Goal: Information Seeking & Learning: Learn about a topic

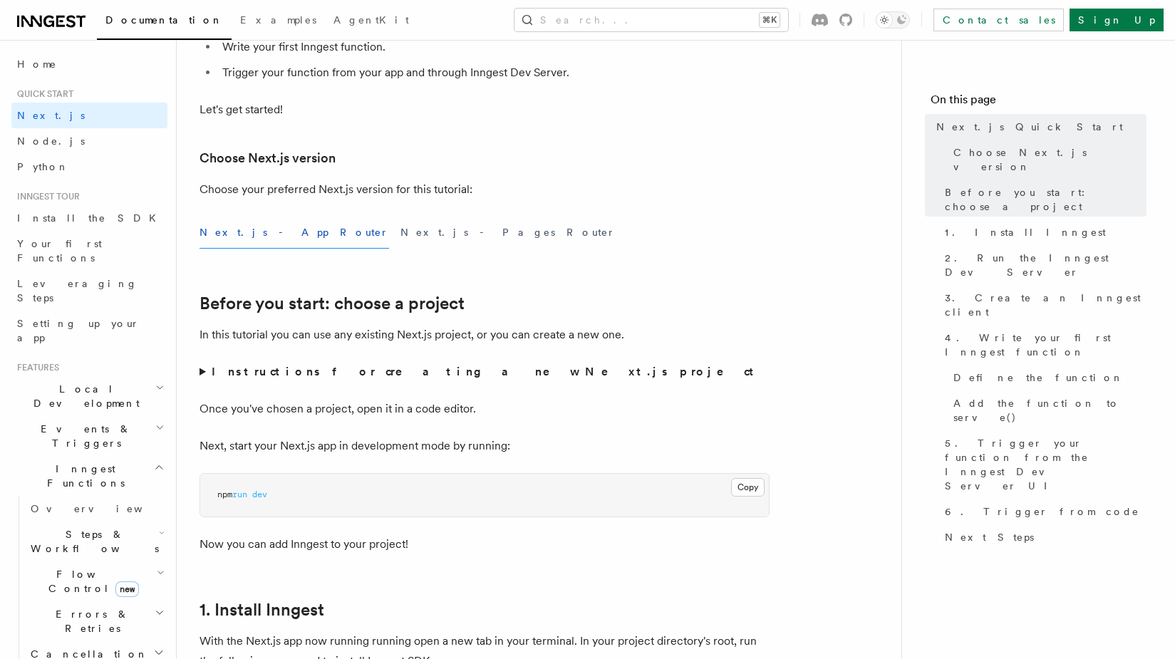
scroll to position [308, 0]
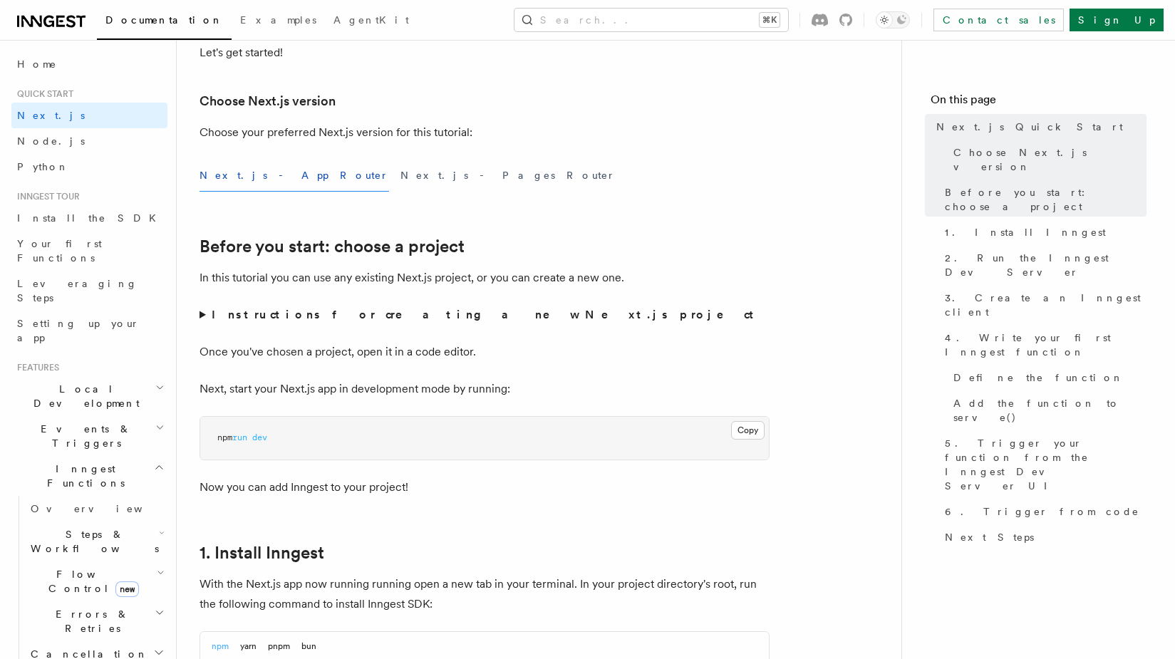
click at [207, 316] on summary "Instructions for creating a new Next.js project" at bounding box center [485, 315] width 570 height 20
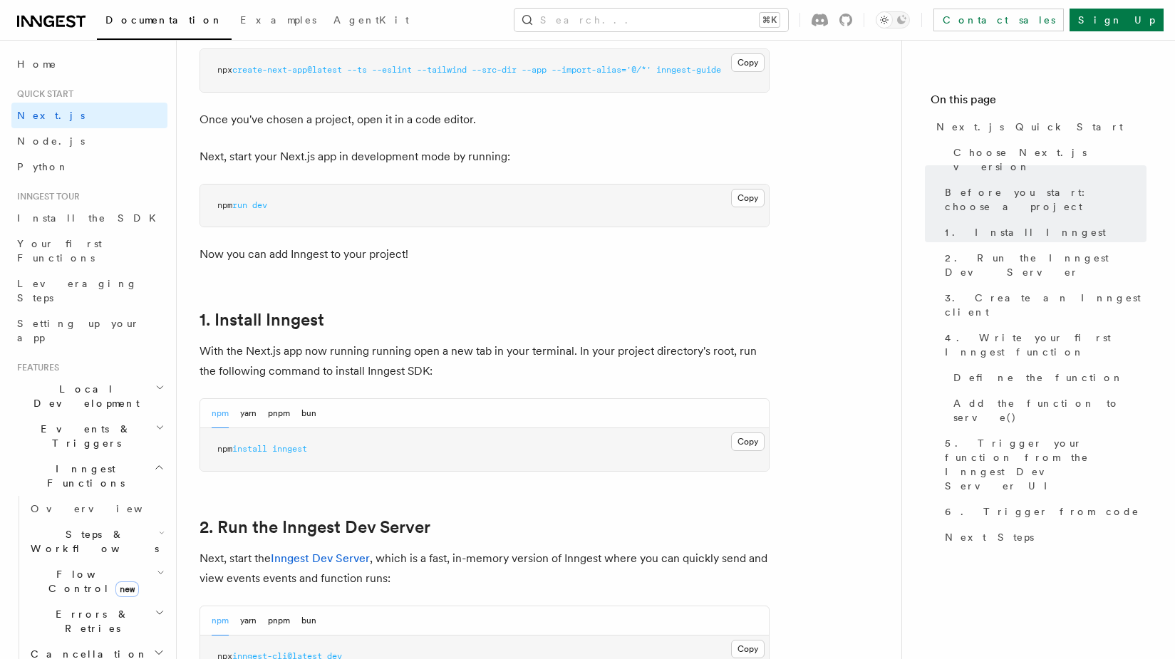
scroll to position [696, 0]
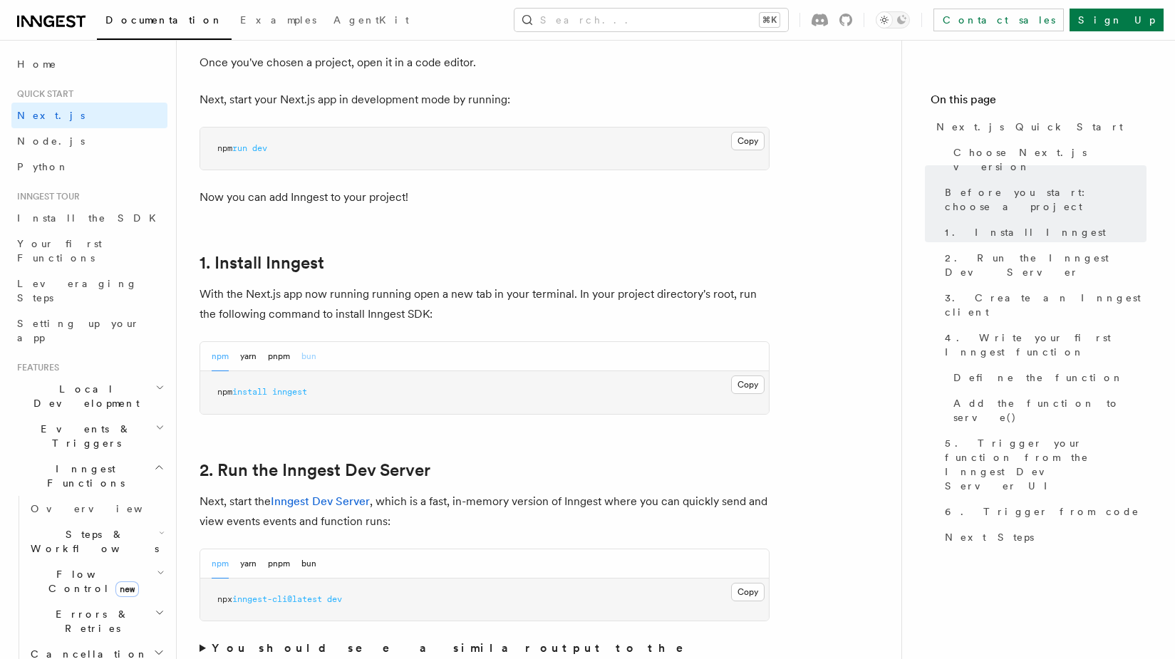
click at [311, 364] on button "bun" at bounding box center [308, 356] width 15 height 29
click at [237, 364] on div "npm yarn pnpm bun" at bounding box center [264, 356] width 105 height 29
click at [219, 363] on button "npm" at bounding box center [220, 356] width 17 height 29
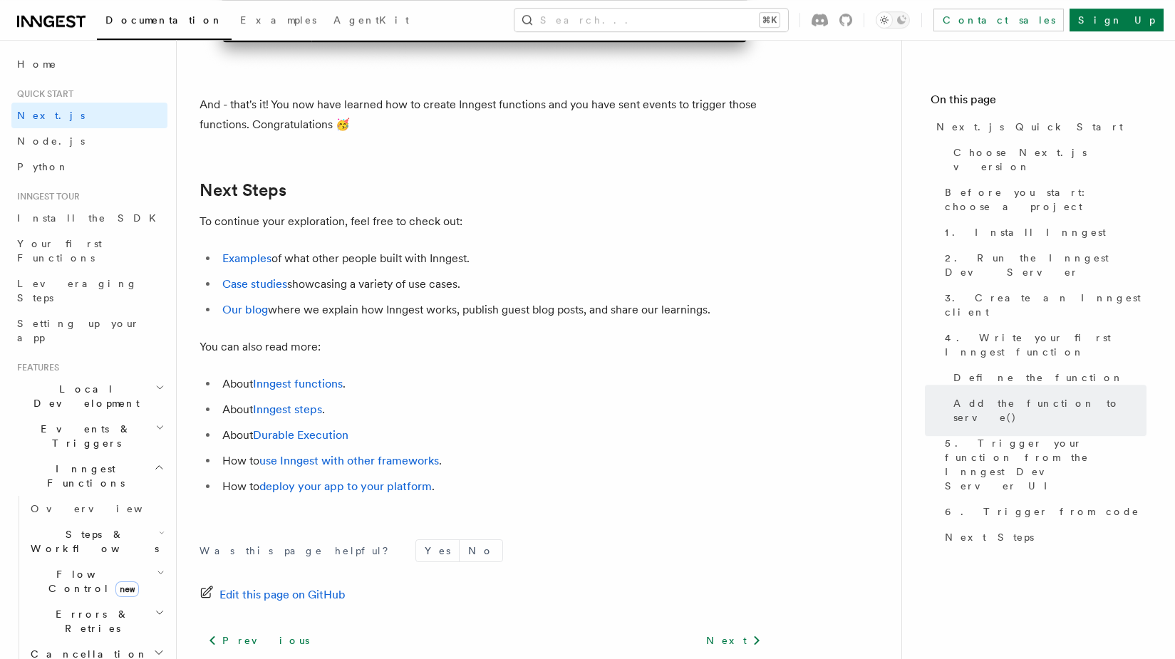
scroll to position [8906, 0]
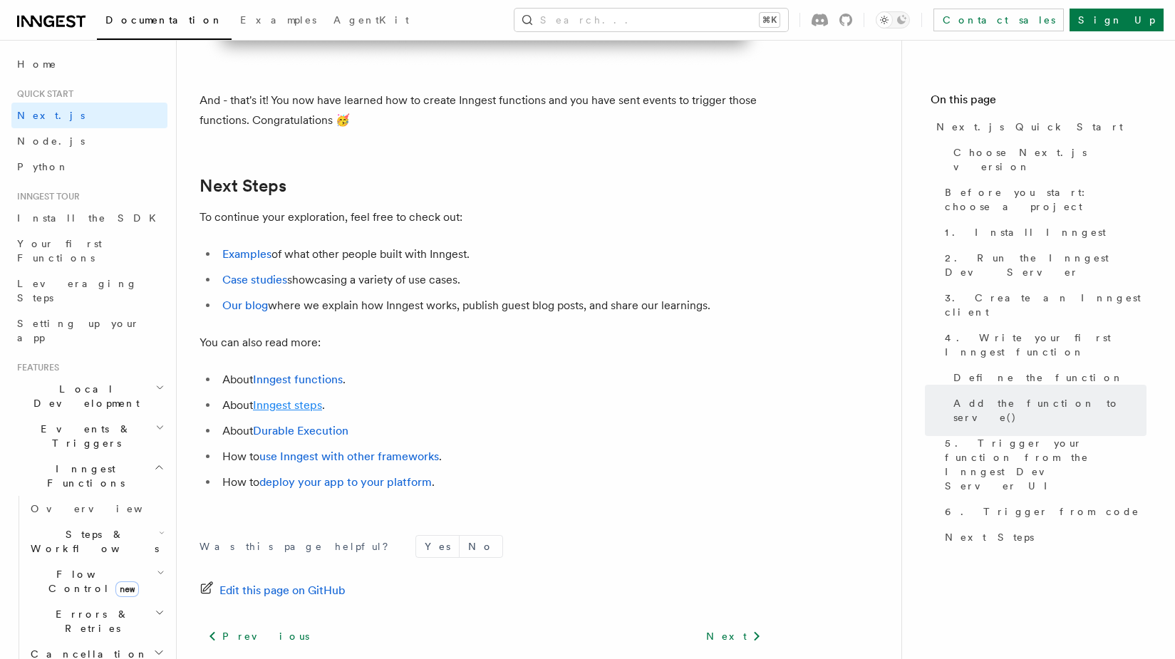
click at [281, 412] on link "Inngest steps" at bounding box center [287, 405] width 69 height 14
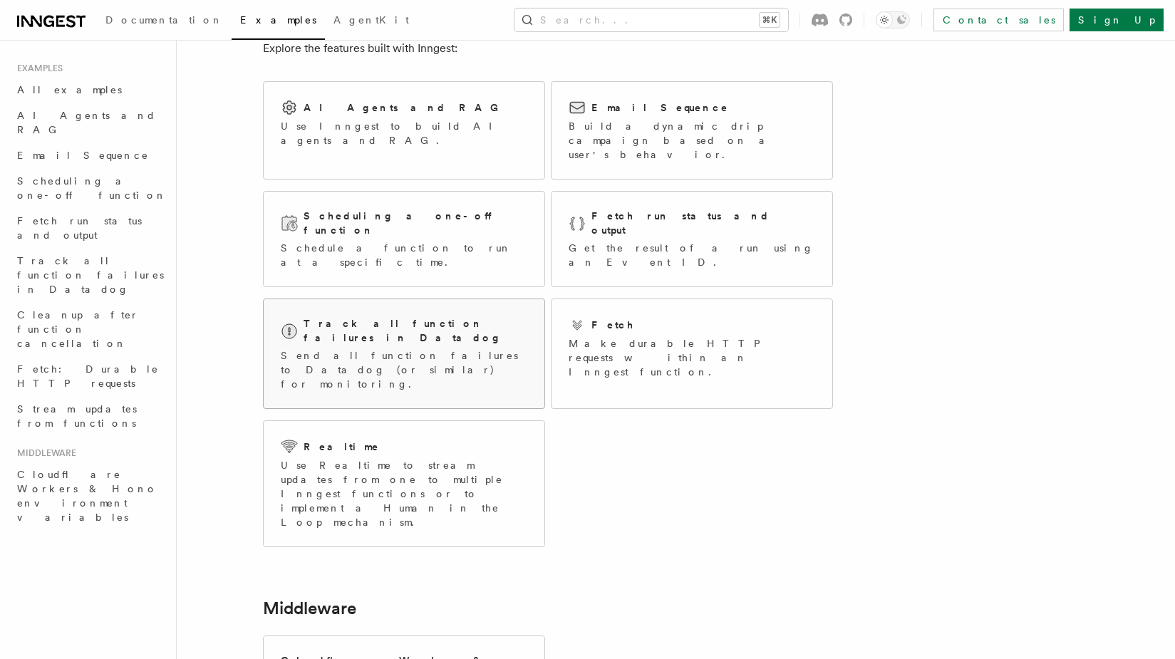
scroll to position [80, 0]
click at [436, 158] on link "AI Agents and RAG Use Inngest to build AI agents and RAG." at bounding box center [404, 129] width 282 height 98
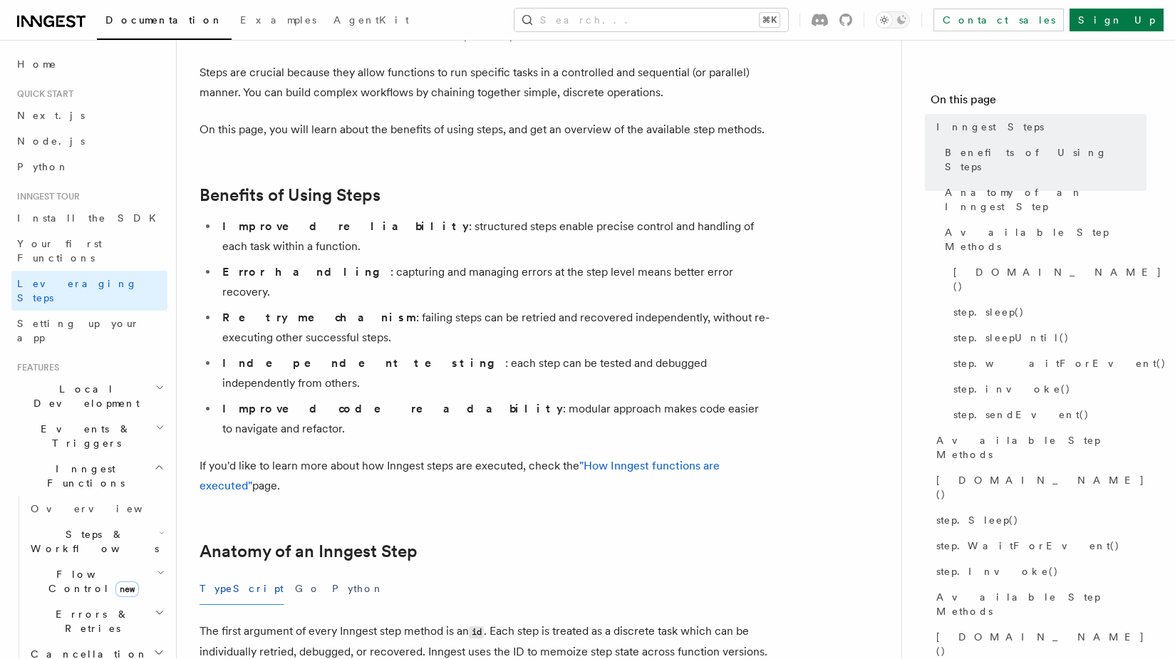
scroll to position [251, 0]
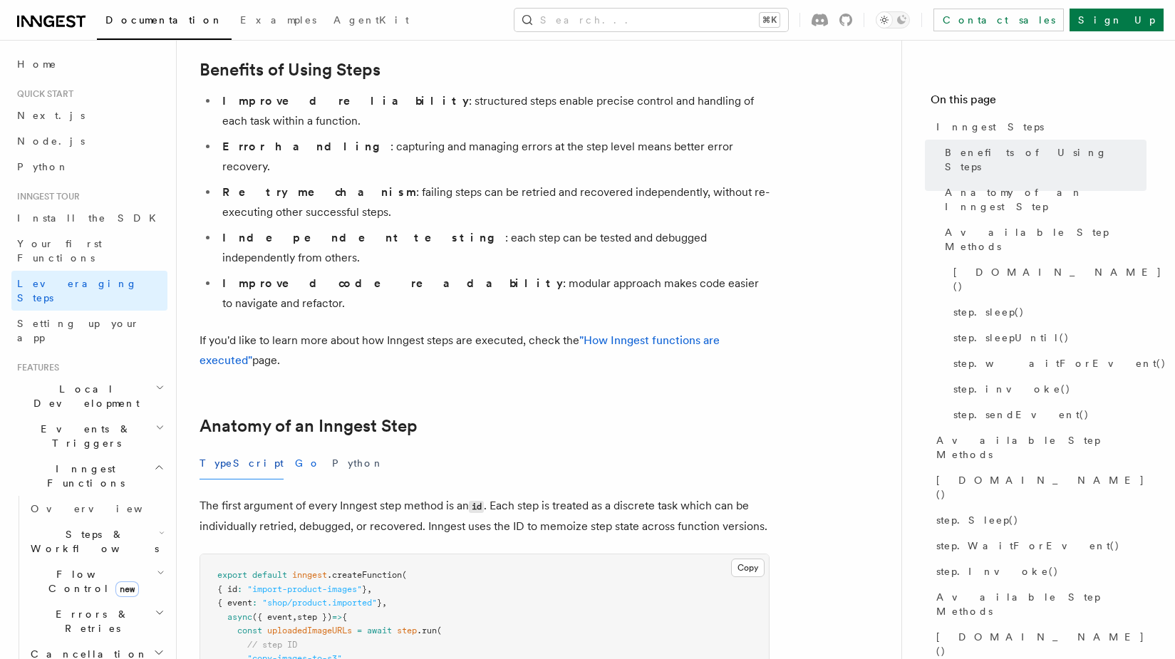
click at [295, 448] on button "Go" at bounding box center [308, 464] width 26 height 32
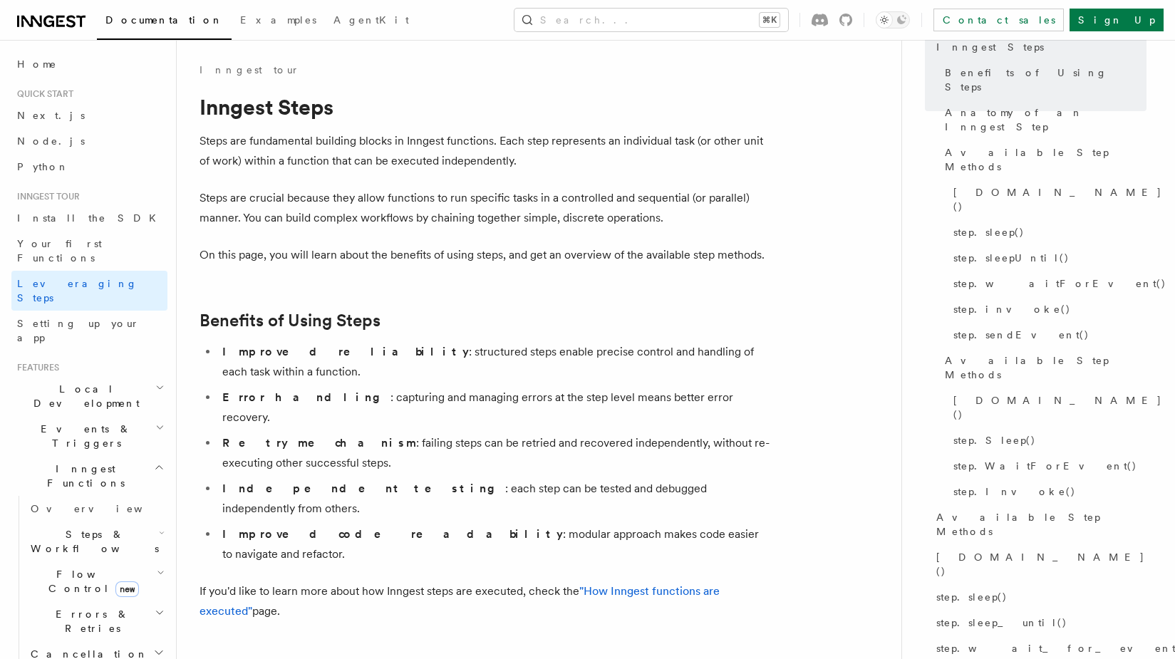
click at [40, 16] on icon at bounding box center [51, 21] width 68 height 17
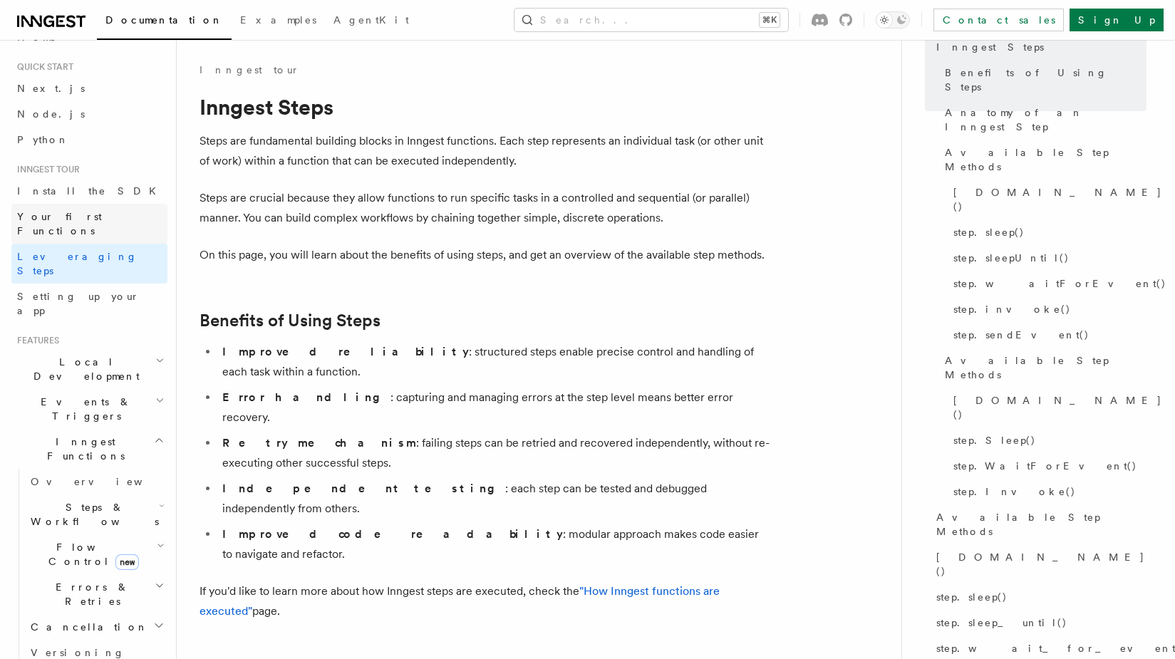
scroll to position [28, 0]
click at [46, 80] on link "Next.js" at bounding box center [89, 88] width 156 height 26
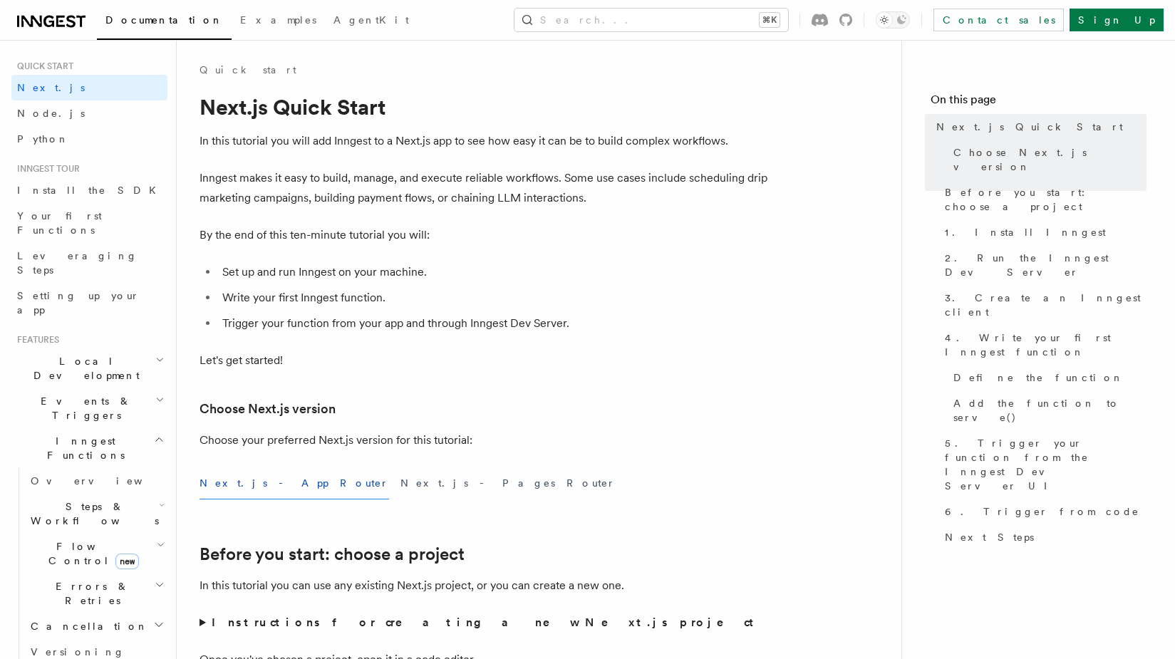
scroll to position [11, 0]
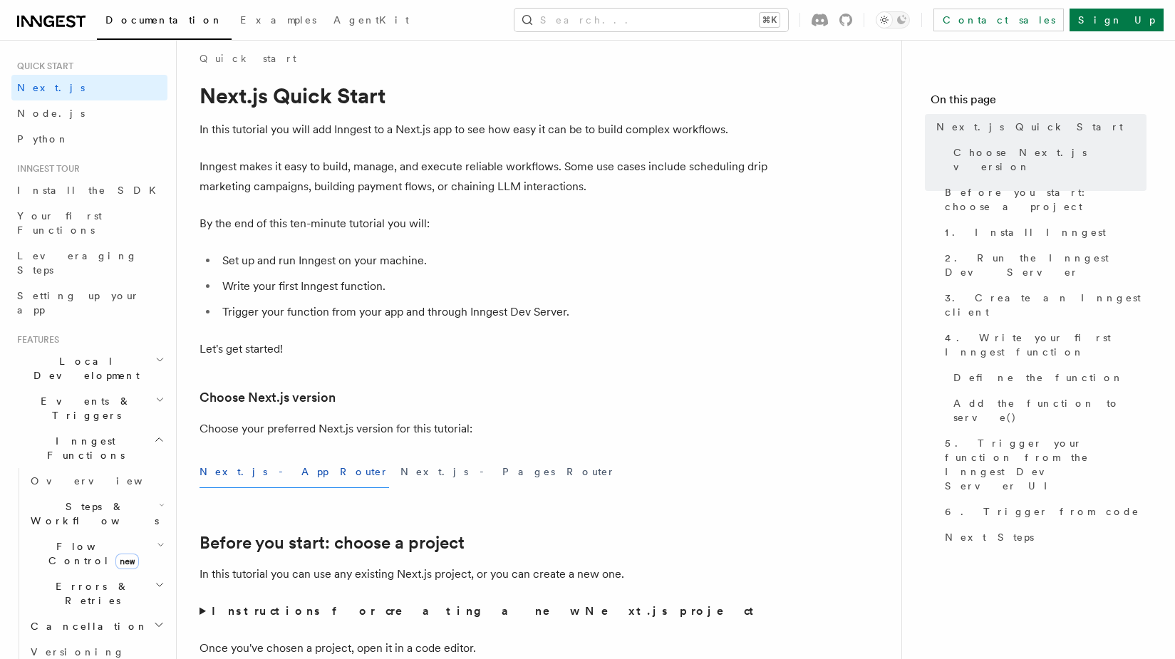
click at [247, 464] on button "Next.js - App Router" at bounding box center [295, 472] width 190 height 32
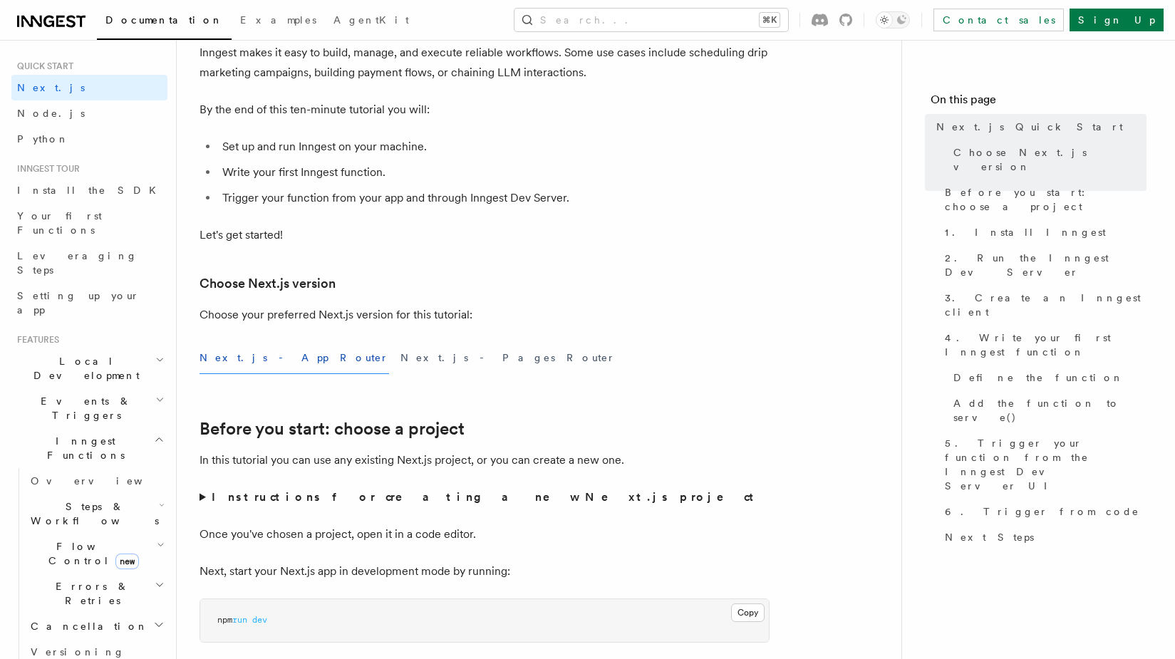
click at [273, 494] on strong "Instructions for creating a new Next.js project" at bounding box center [486, 497] width 548 height 14
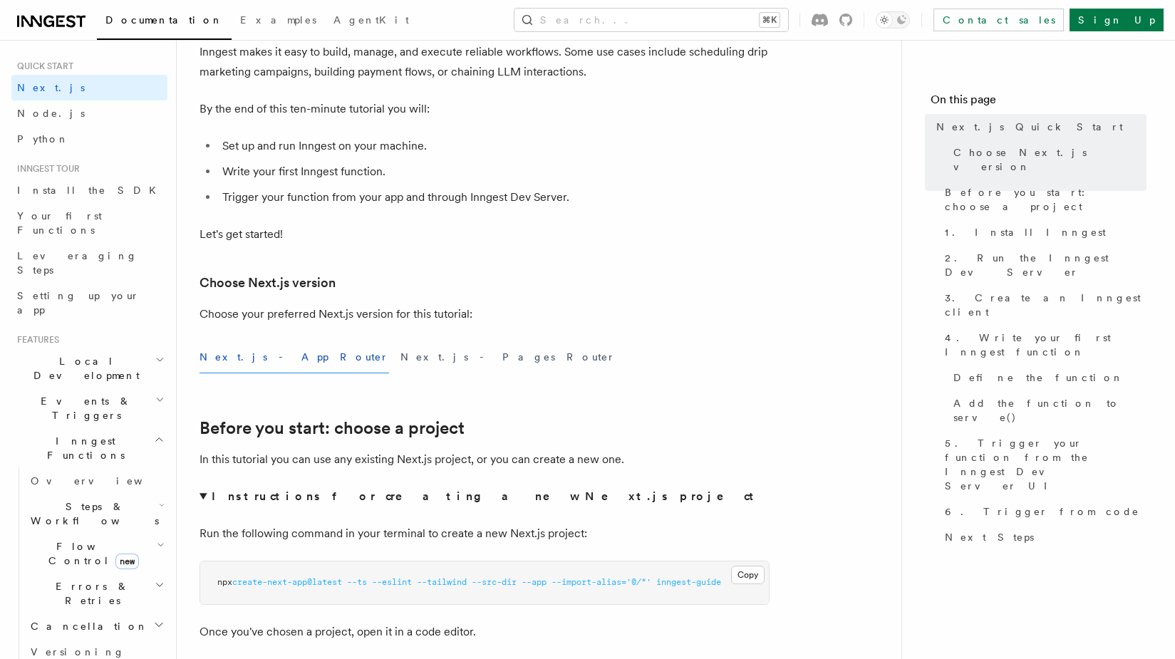
scroll to position [125, 0]
click at [750, 574] on button "Copy Copied" at bounding box center [747, 576] width 33 height 19
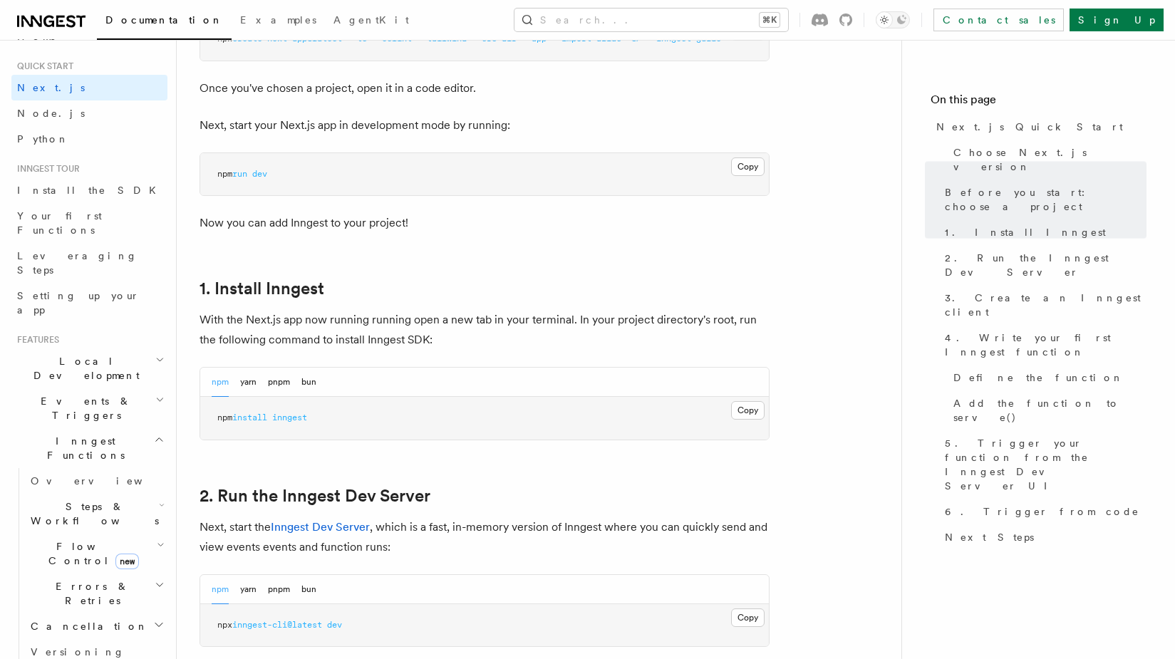
scroll to position [673, 0]
click at [746, 174] on pre "npm run dev" at bounding box center [484, 171] width 569 height 43
click at [749, 164] on button "Copy Copied" at bounding box center [747, 164] width 33 height 19
click at [765, 403] on pre "npm install inngest" at bounding box center [484, 415] width 569 height 43
click at [763, 405] on button "Copy Copied" at bounding box center [747, 407] width 33 height 19
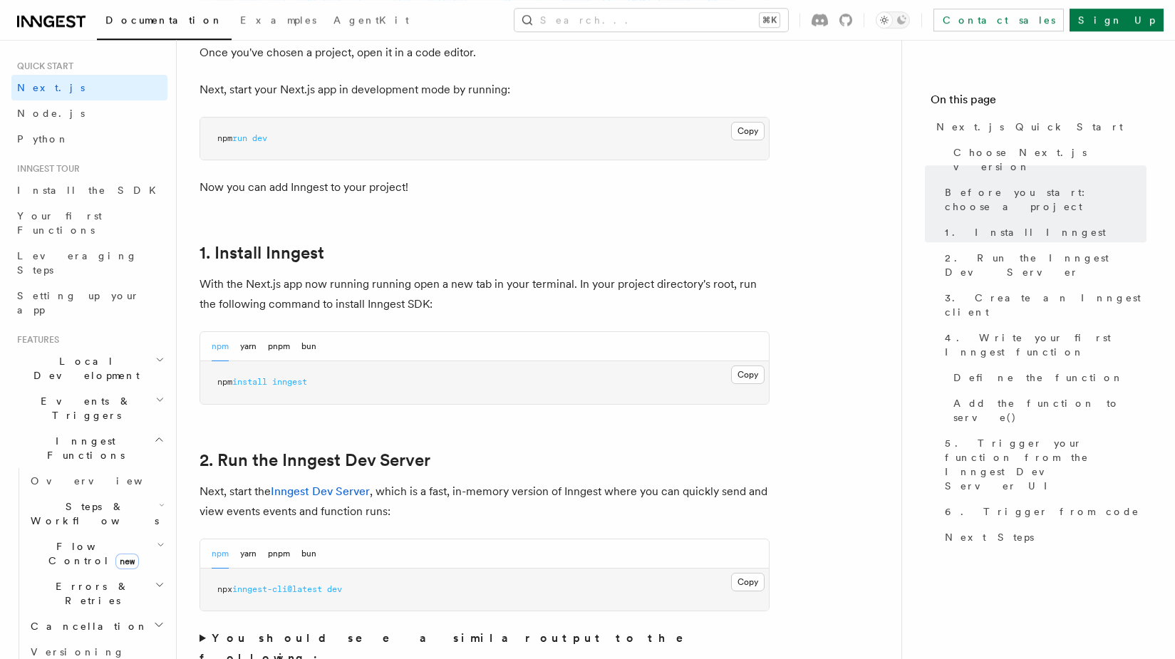
scroll to position [707, 0]
click at [738, 580] on button "Copy Copied" at bounding box center [747, 581] width 33 height 19
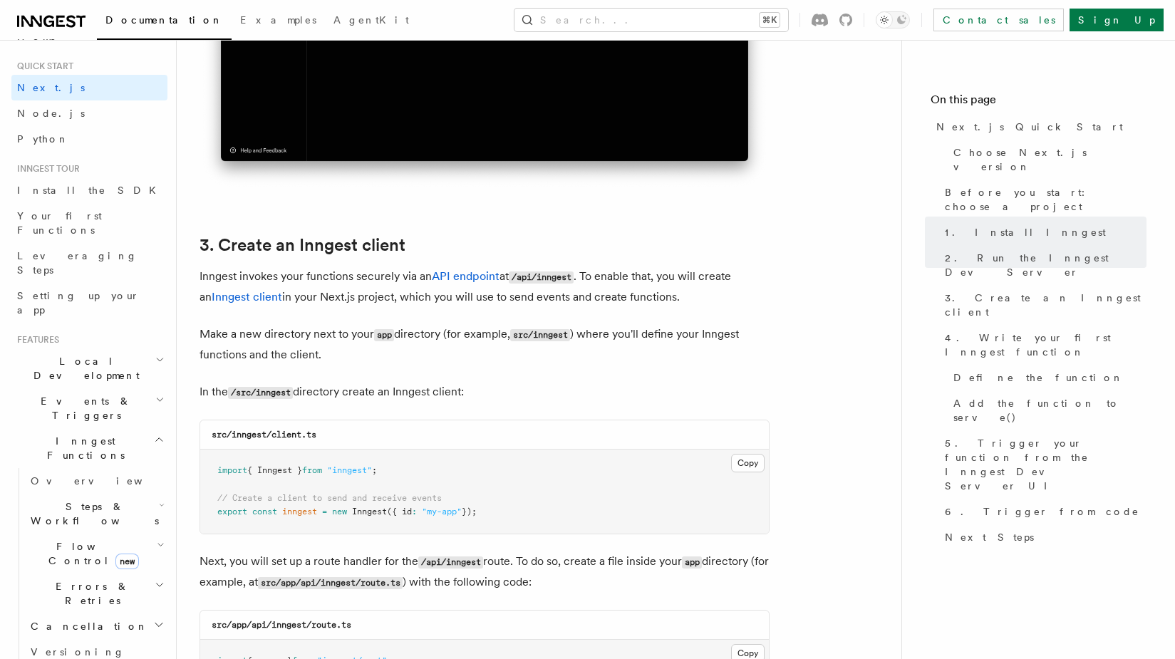
scroll to position [1608, 0]
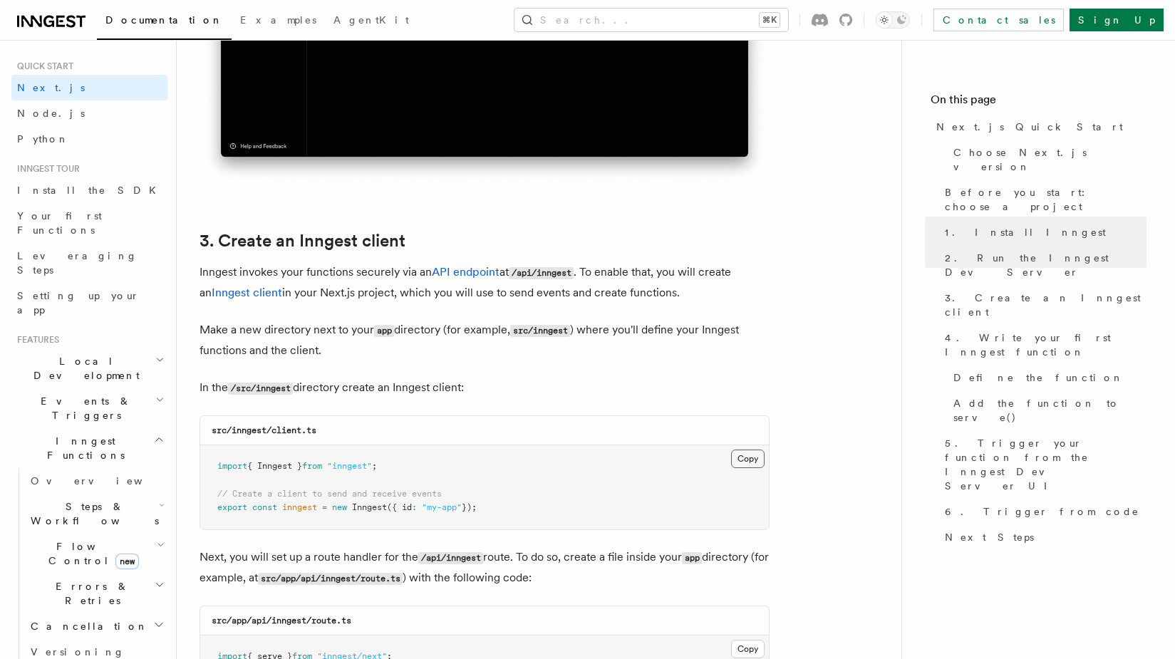
click at [742, 459] on button "Copy Copied" at bounding box center [747, 459] width 33 height 19
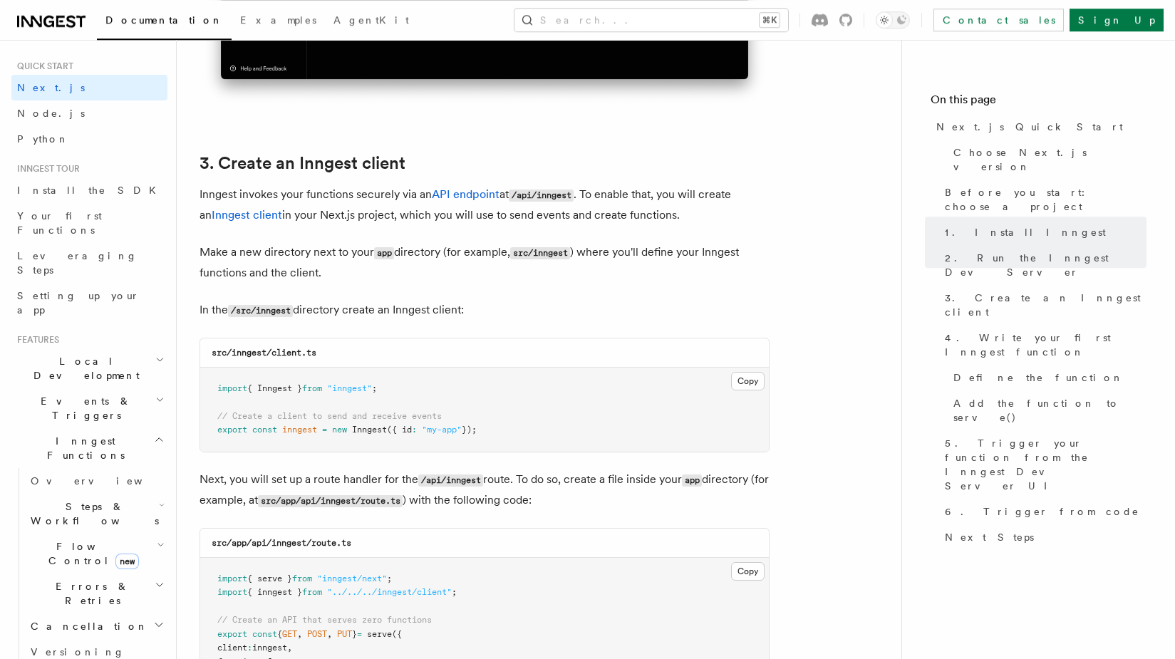
scroll to position [1688, 0]
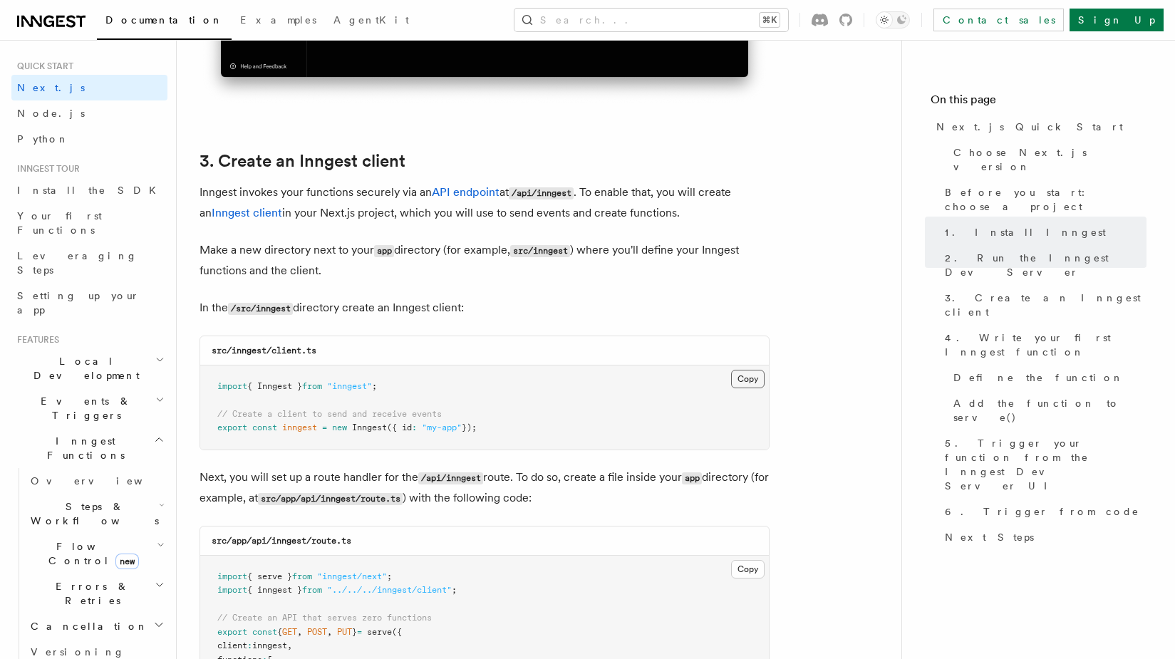
click at [751, 387] on button "Copy Copied" at bounding box center [747, 379] width 33 height 19
click at [750, 579] on button "Copy Copied" at bounding box center [747, 569] width 33 height 19
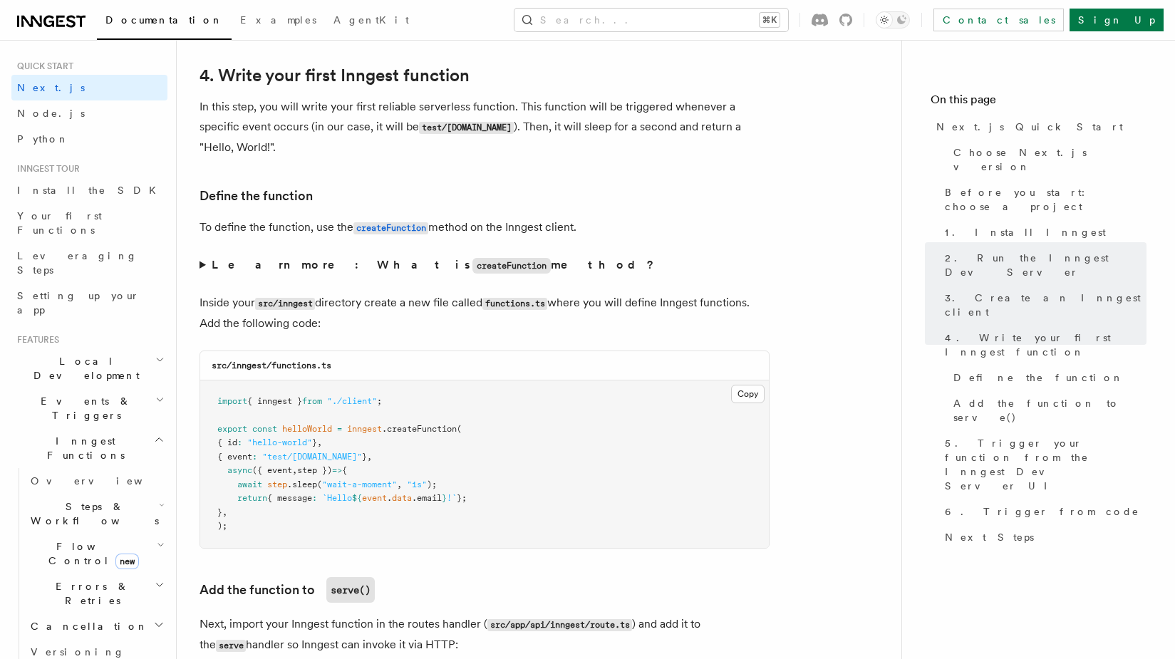
scroll to position [2395, 0]
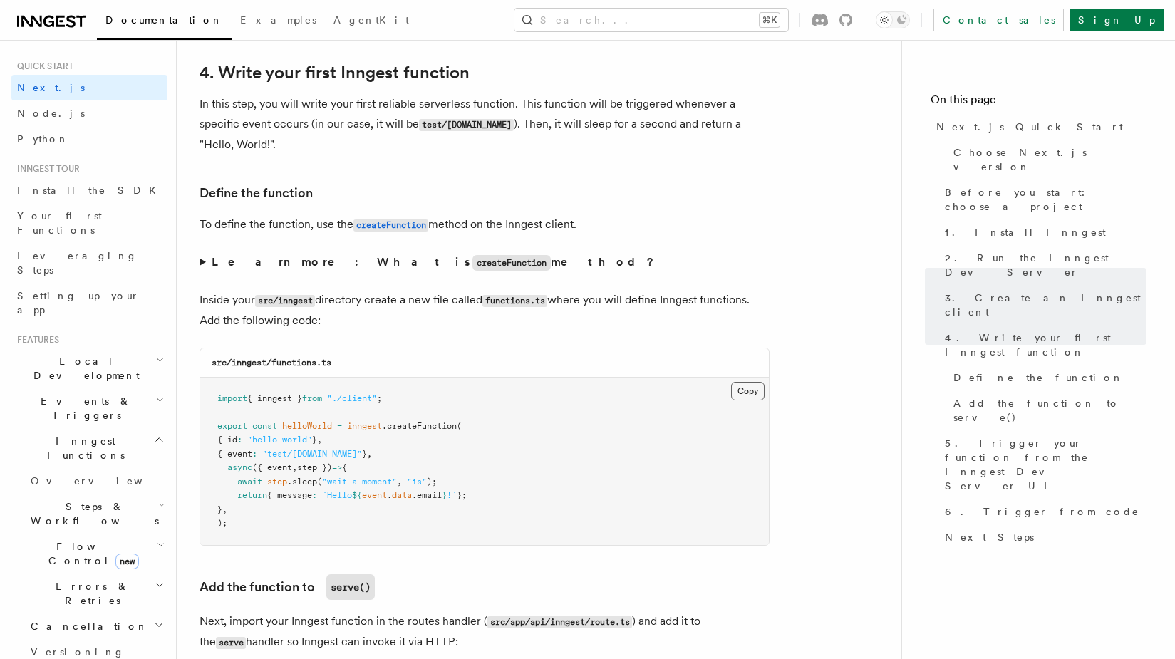
click at [755, 401] on button "Copy Copied" at bounding box center [747, 391] width 33 height 19
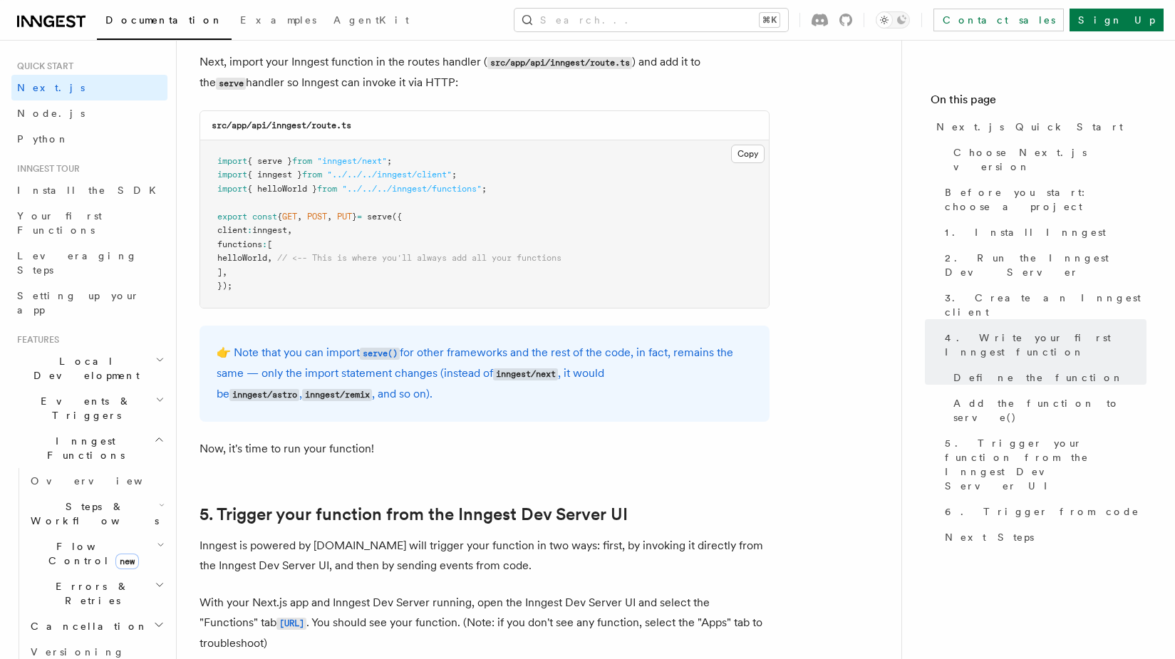
scroll to position [2862, 0]
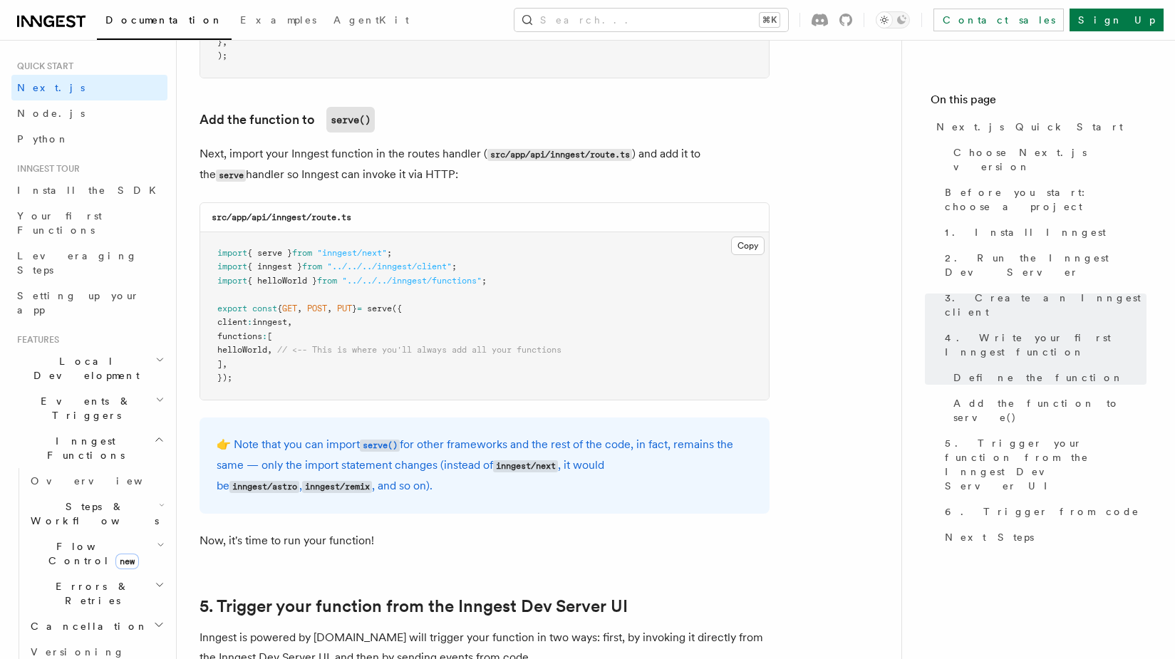
drag, startPoint x: 514, startPoint y: 291, endPoint x: 515, endPoint y: 282, distance: 9.3
click at [515, 282] on pre "import { serve } from "inngest/next" ; import { inngest } from "../../../innges…" at bounding box center [484, 315] width 569 height 167
drag, startPoint x: 505, startPoint y: 284, endPoint x: 217, endPoint y: 288, distance: 288.0
click at [217, 288] on pre "import { serve } from "inngest/next" ; import { inngest } from "../../../innges…" at bounding box center [484, 315] width 569 height 167
copy span "import { helloWorld } from "../../../inngest/functions" ;"
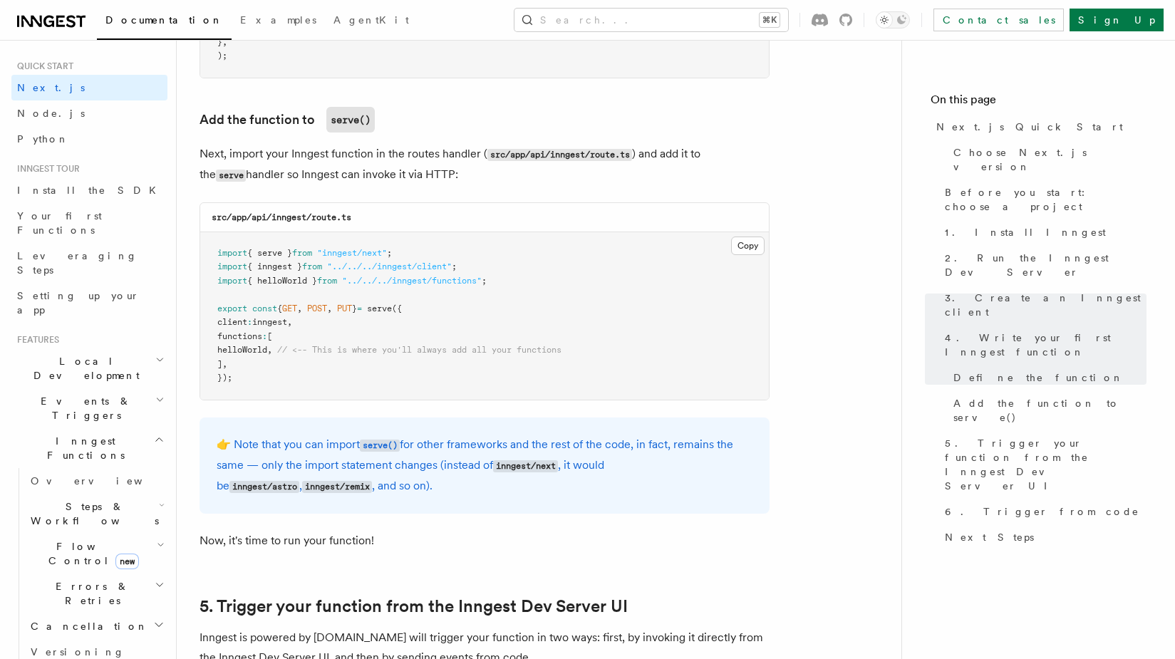
click at [740, 251] on button "Copy Copied" at bounding box center [747, 246] width 33 height 19
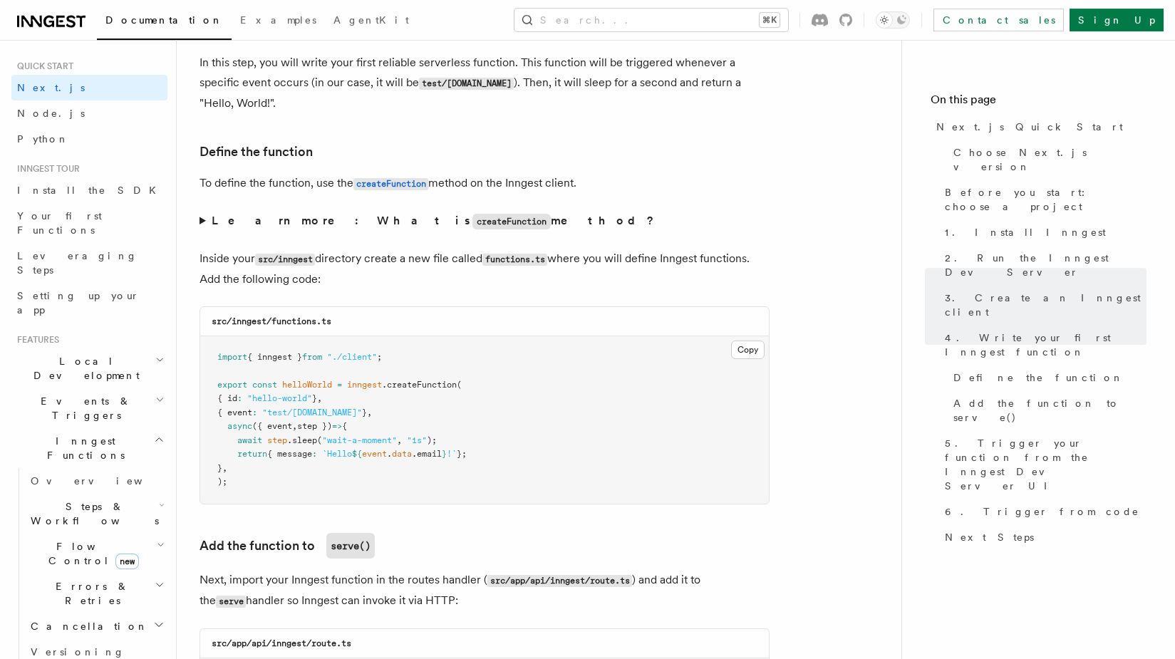
scroll to position [2440, 0]
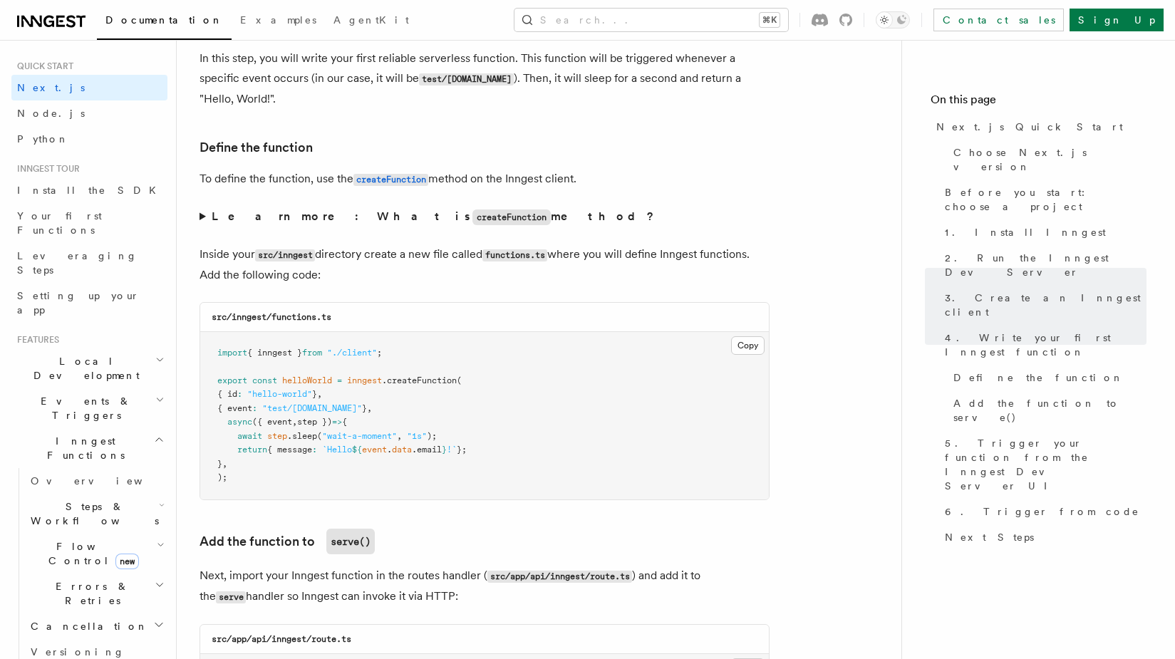
click at [224, 220] on strong "Learn more: What is createFunction method?" at bounding box center [434, 217] width 445 height 14
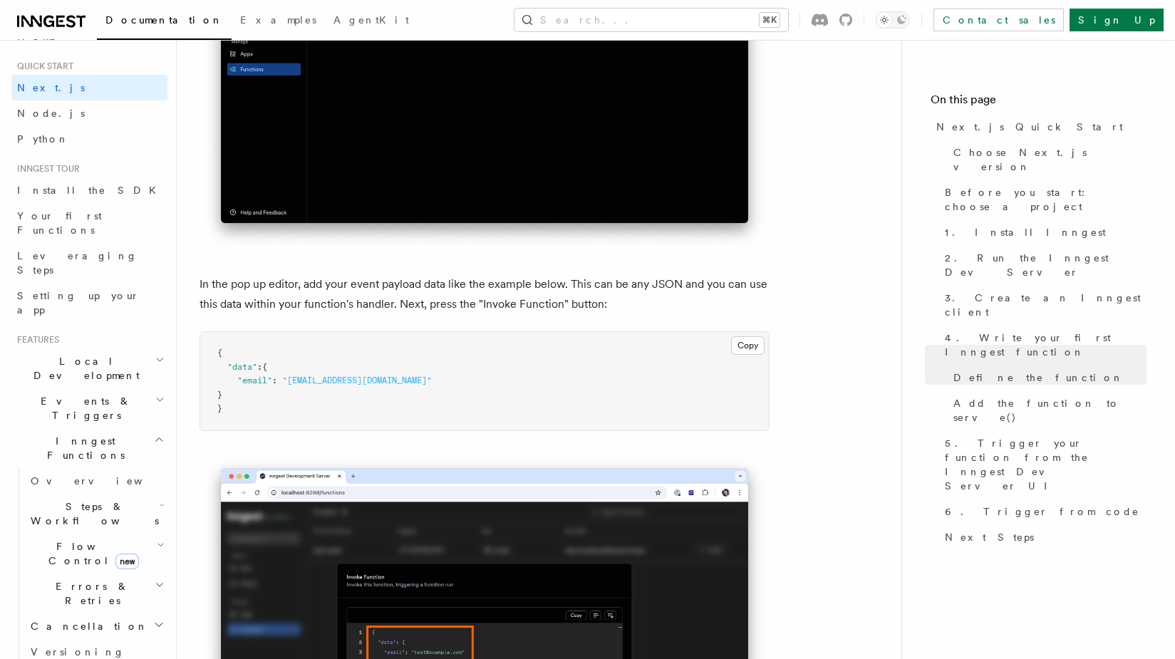
scroll to position [4401, 0]
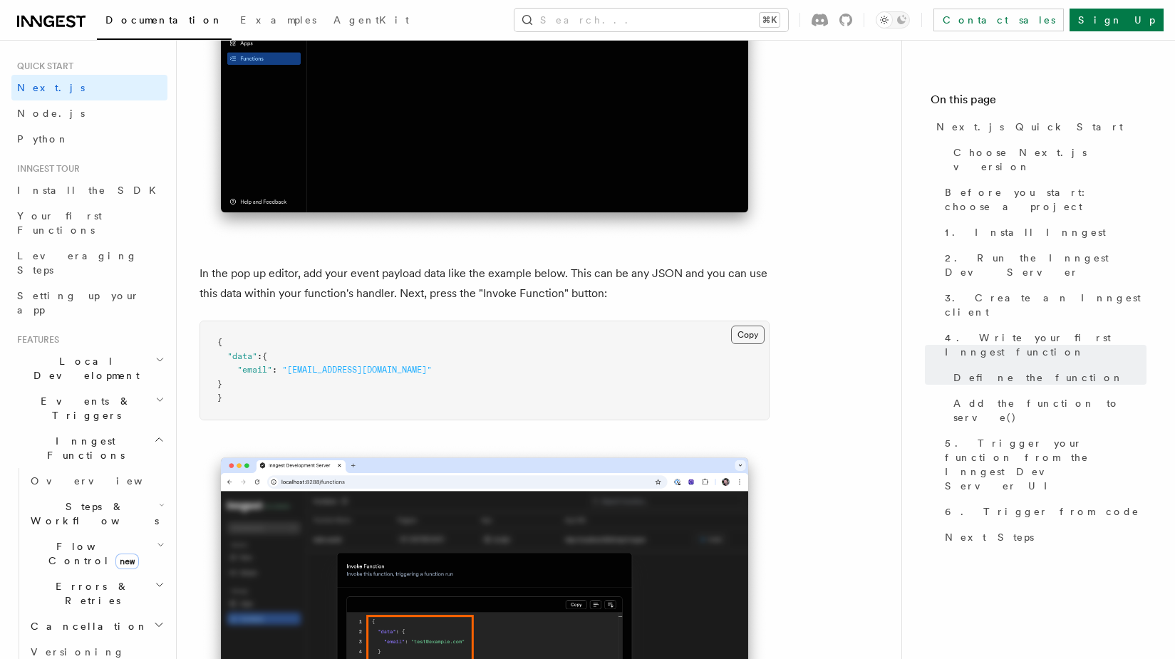
click at [748, 341] on button "Copy Copied" at bounding box center [747, 335] width 33 height 19
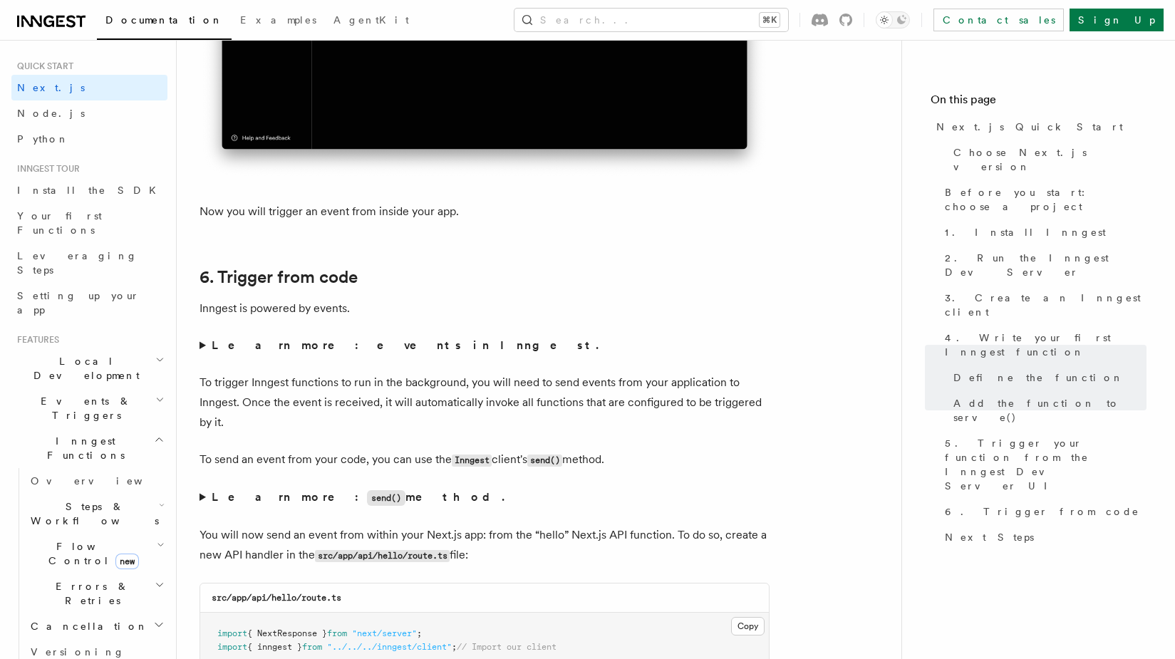
scroll to position [7366, 0]
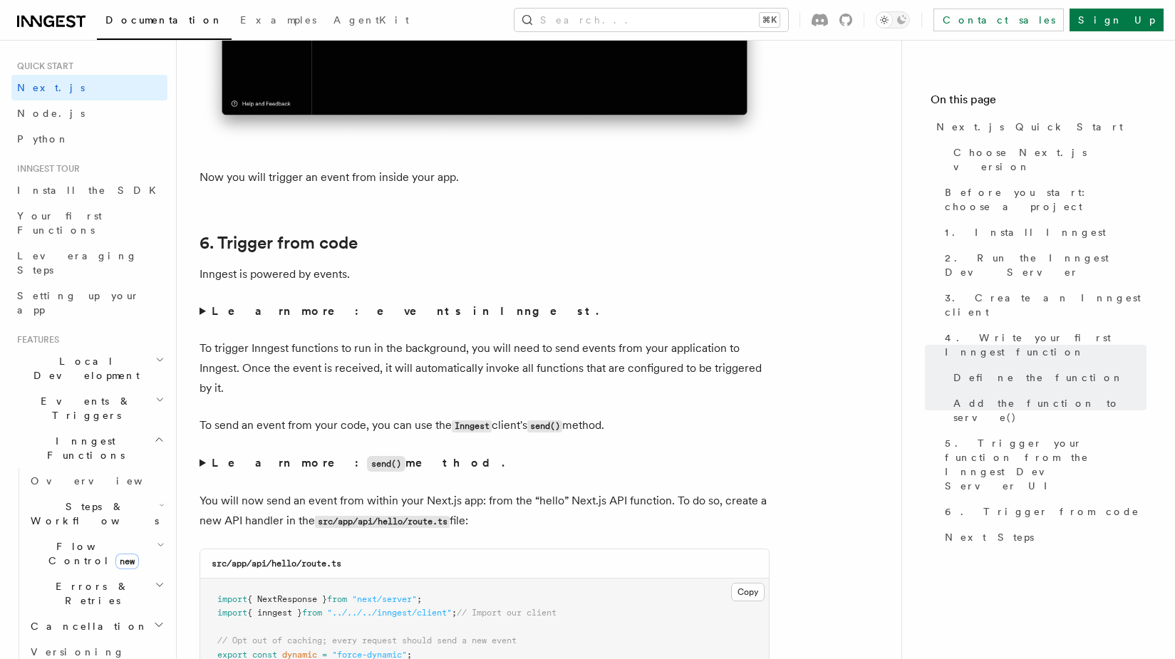
click at [252, 318] on strong "Learn more: events in Inngest." at bounding box center [407, 311] width 390 height 14
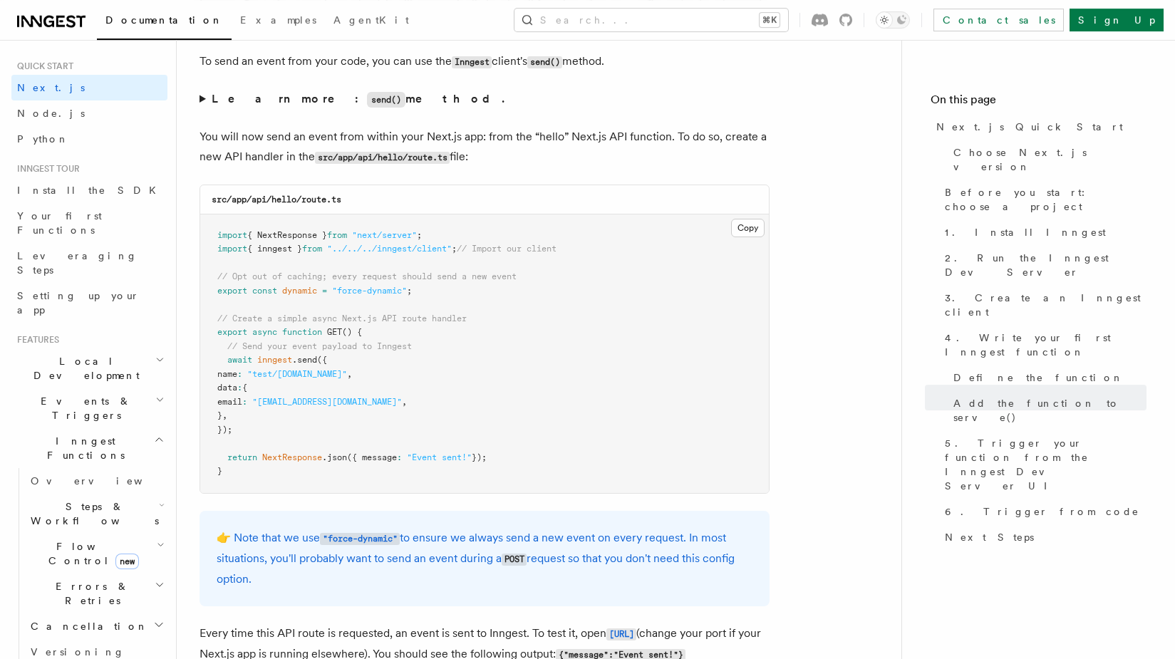
scroll to position [7845, 0]
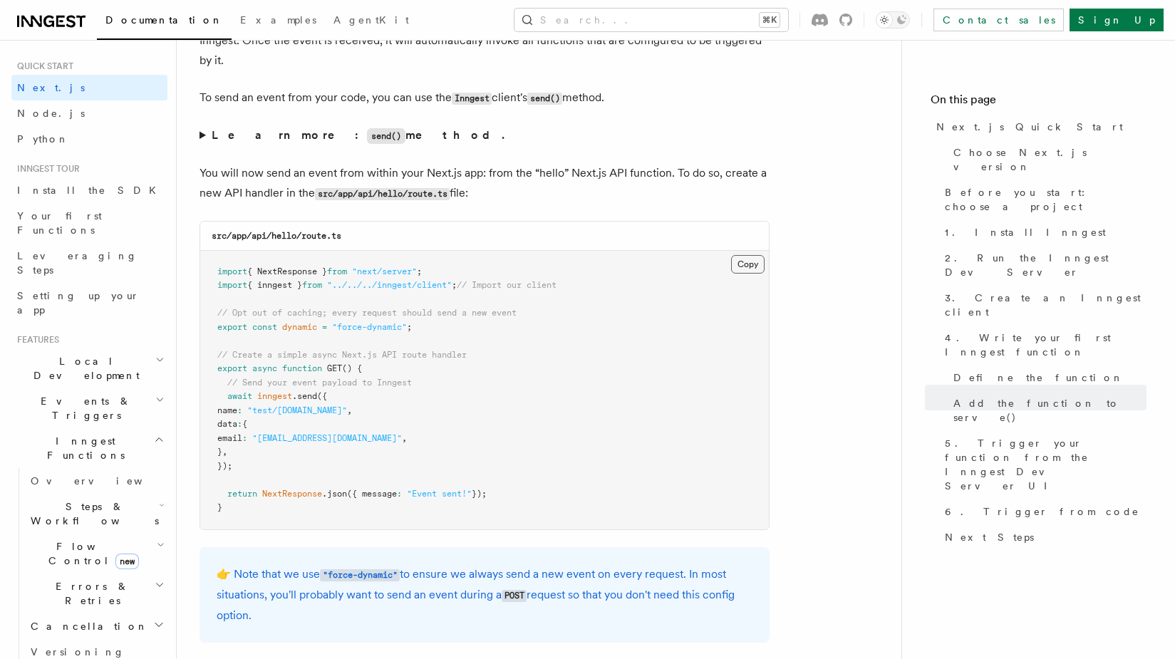
click at [755, 274] on button "Copy Copied" at bounding box center [747, 264] width 33 height 19
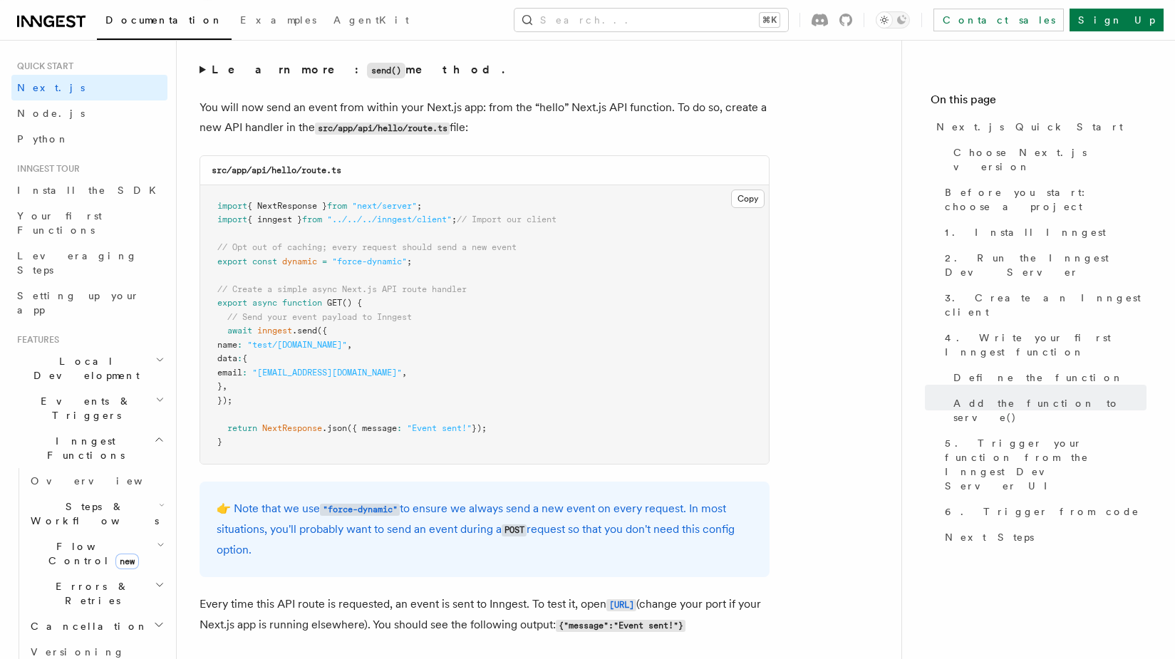
scroll to position [7914, 0]
click at [252, 78] on summary "Learn more: send() method." at bounding box center [485, 67] width 570 height 21
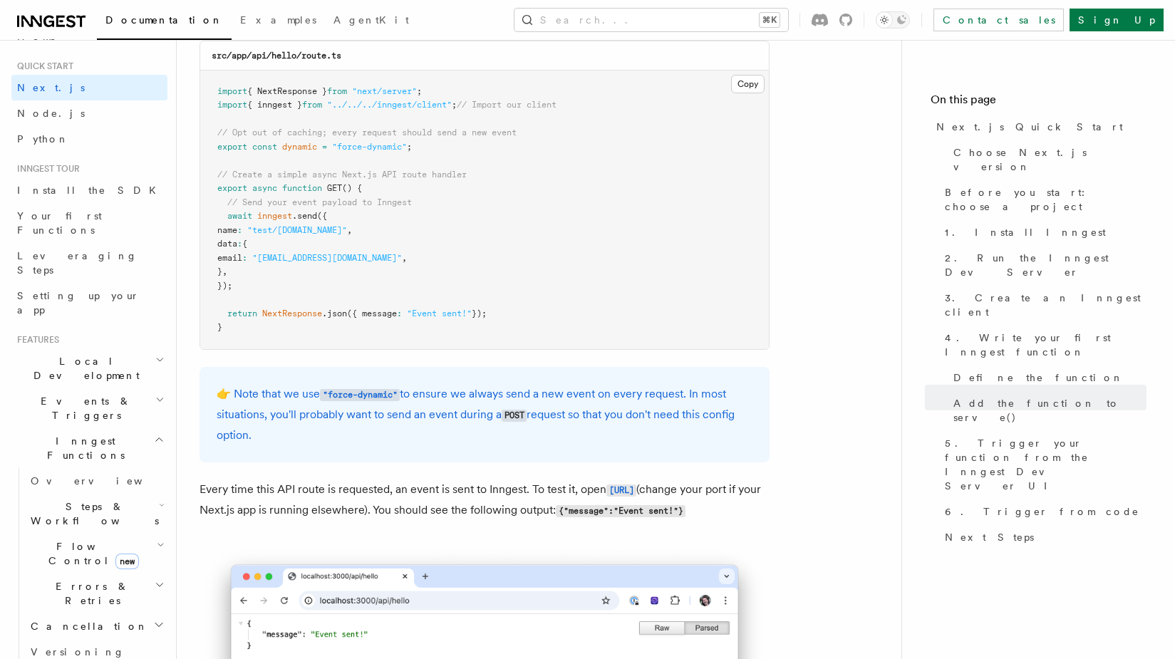
scroll to position [8187, 0]
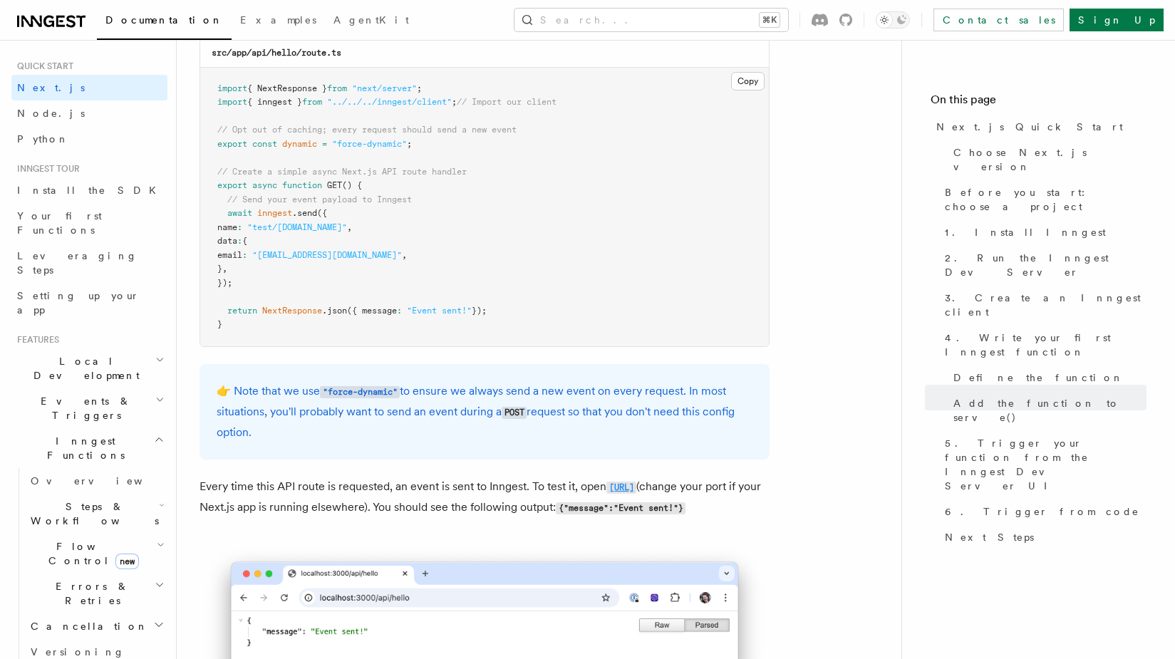
click at [624, 494] on code "http://localhost:3000/api/hello" at bounding box center [621, 488] width 30 height 12
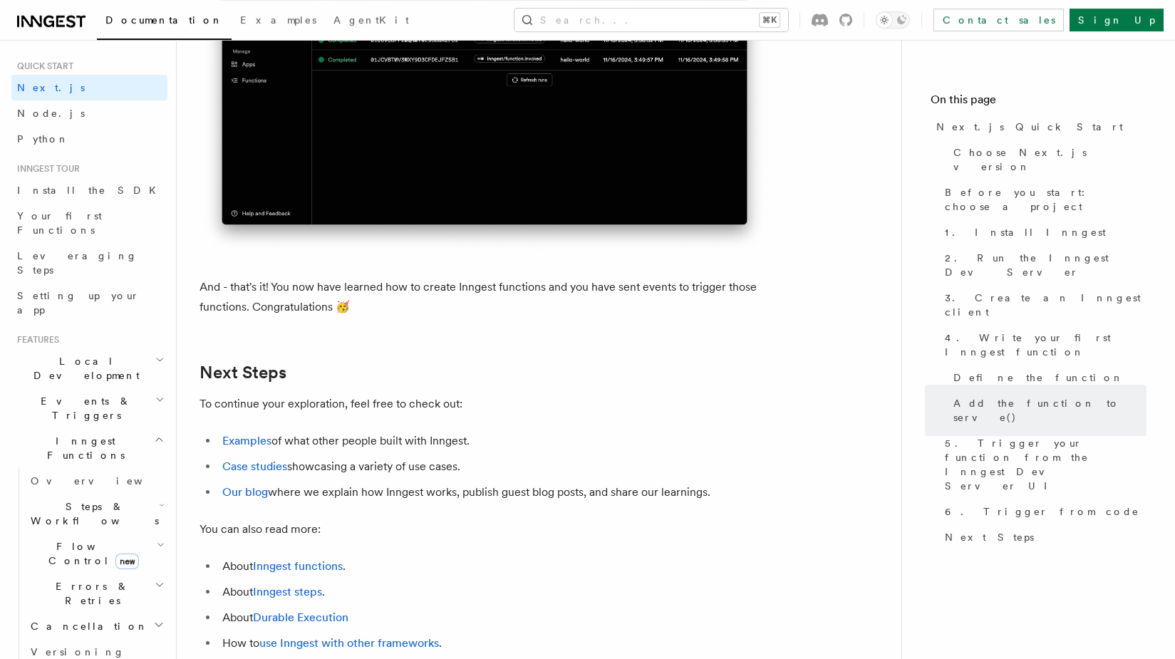
scroll to position [9270, 0]
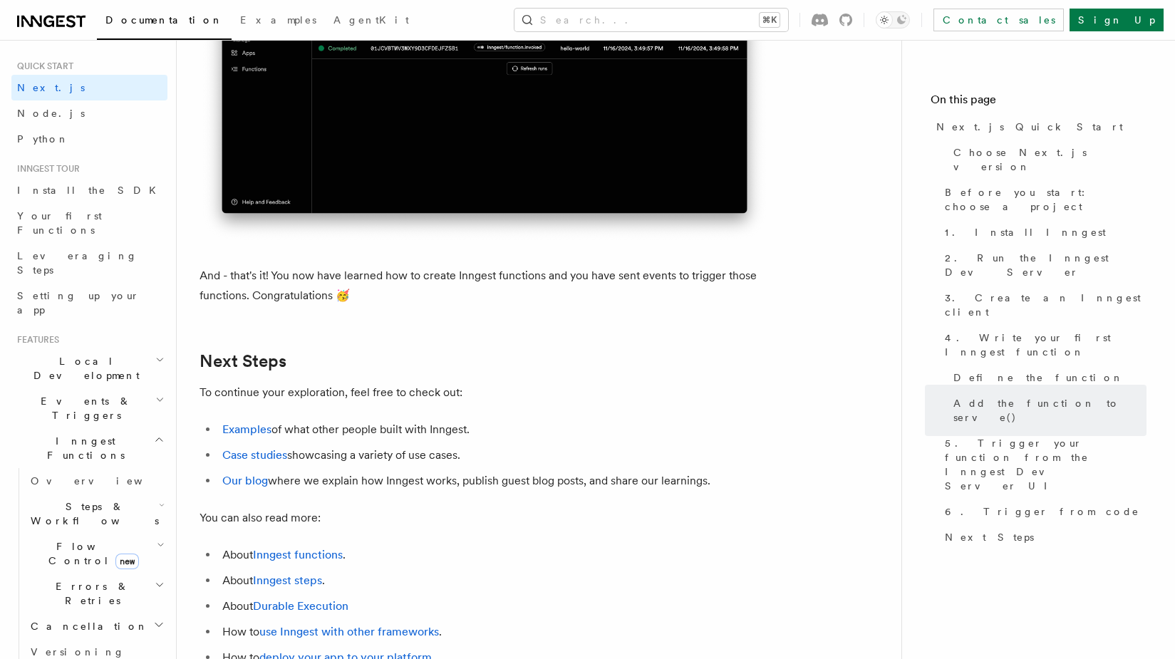
click at [549, 465] on li "Case studies showcasing a variety of use cases." at bounding box center [494, 455] width 552 height 20
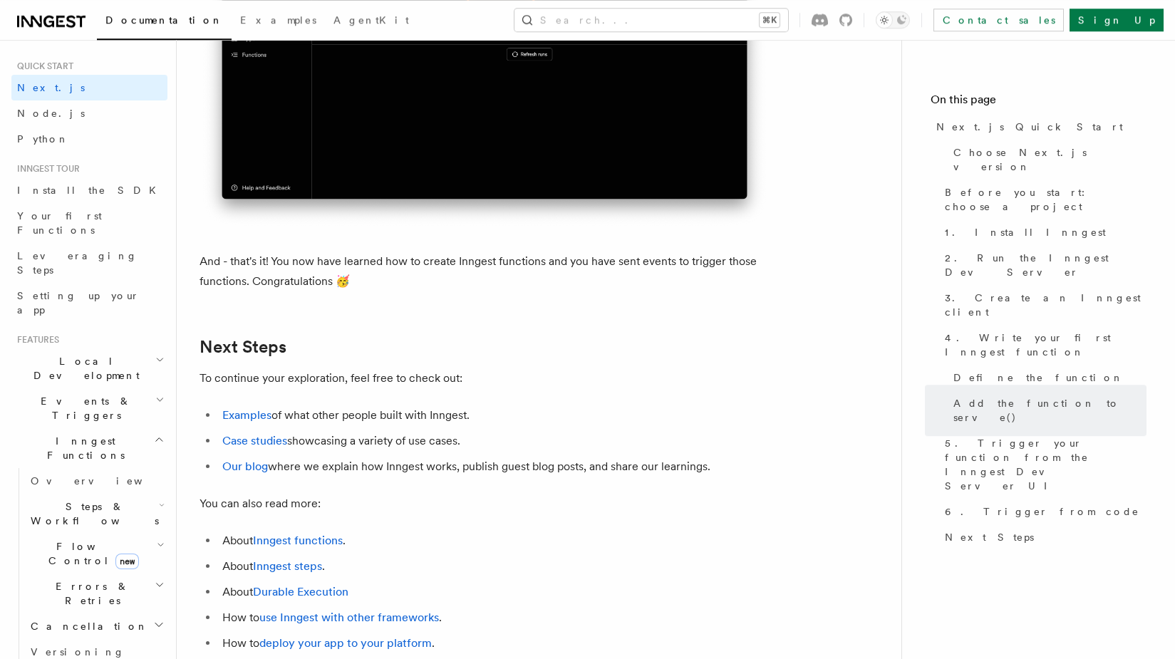
scroll to position [9407, 0]
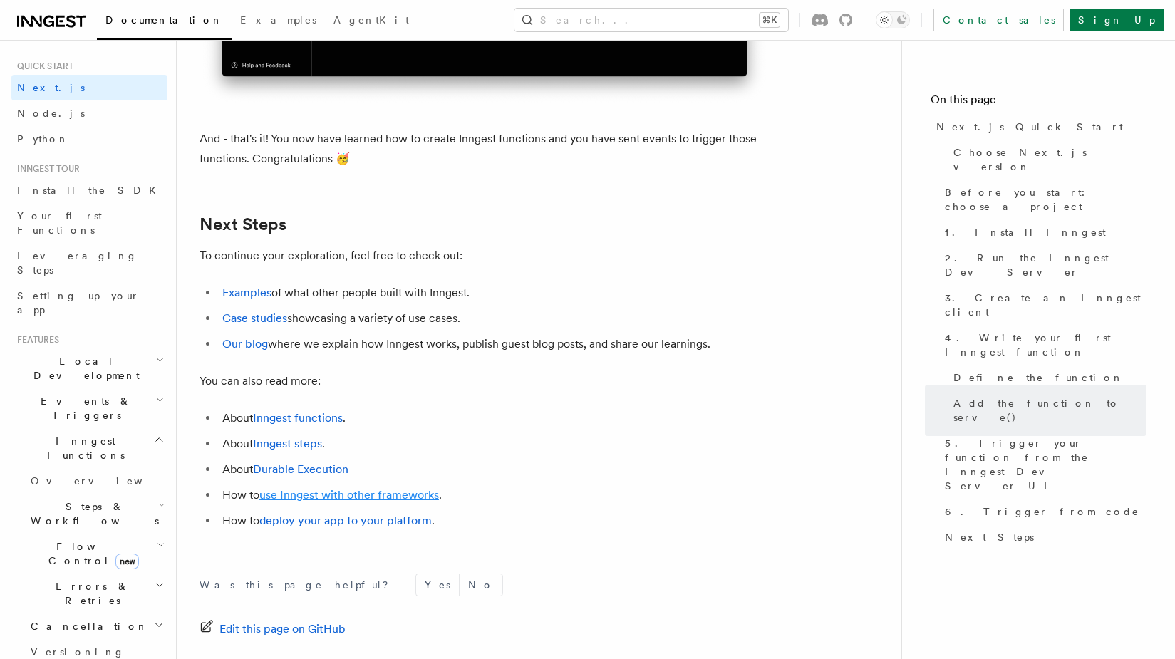
click at [402, 502] on link "use Inngest with other frameworks" at bounding box center [349, 495] width 180 height 14
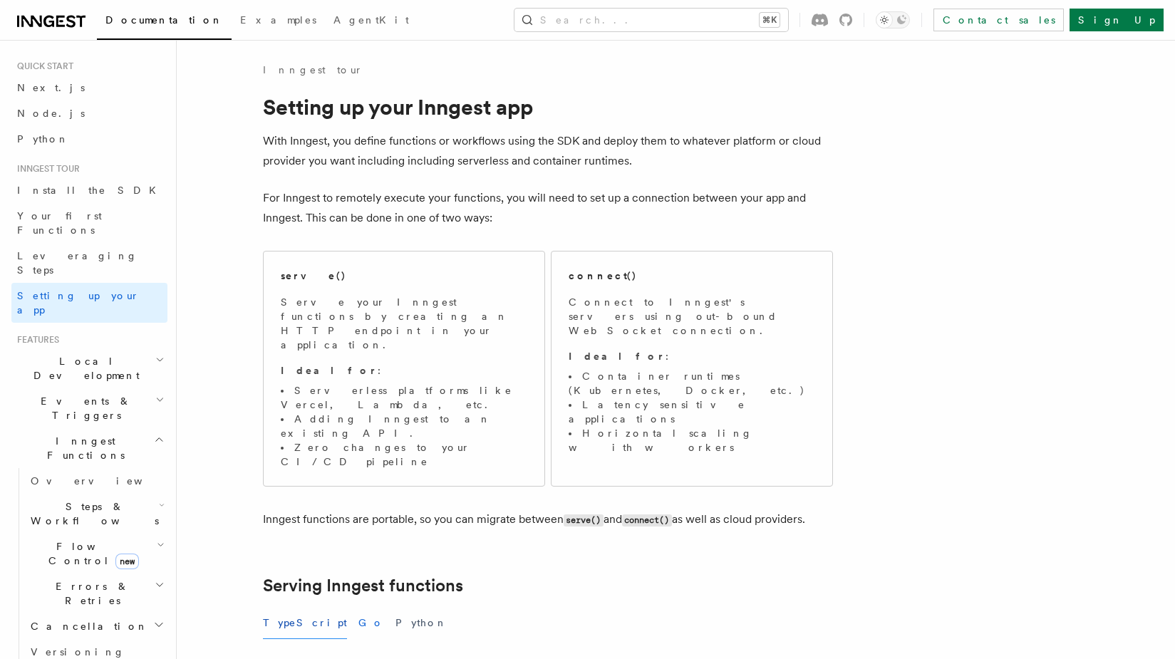
click at [358, 607] on button "Go" at bounding box center [371, 623] width 26 height 32
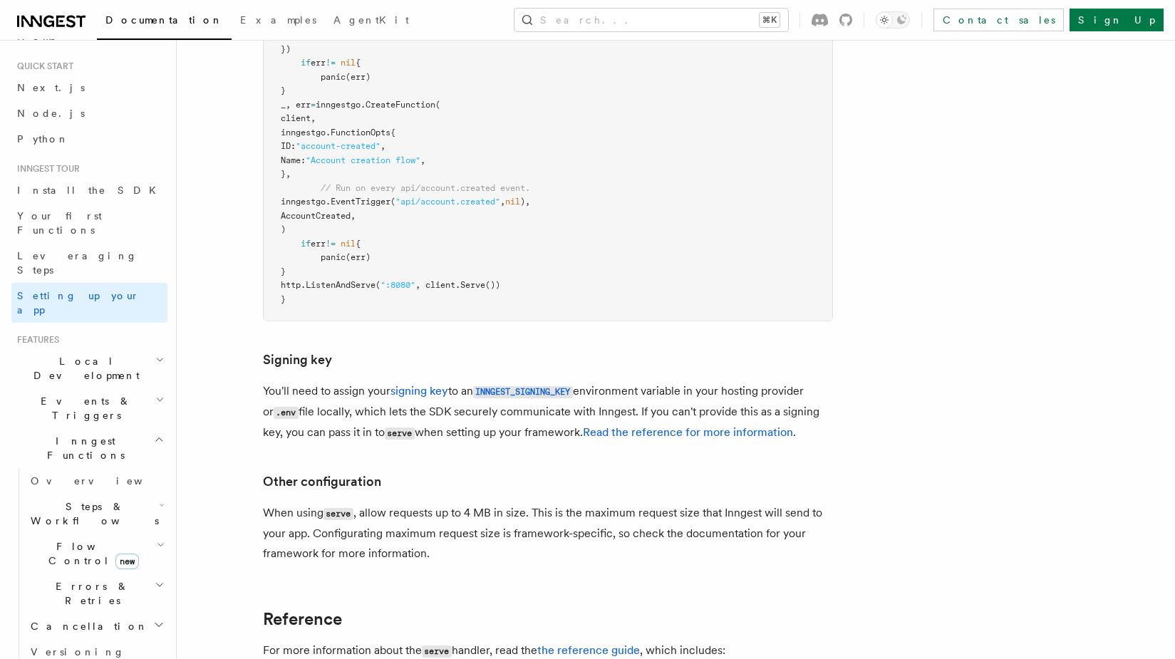
scroll to position [946, 0]
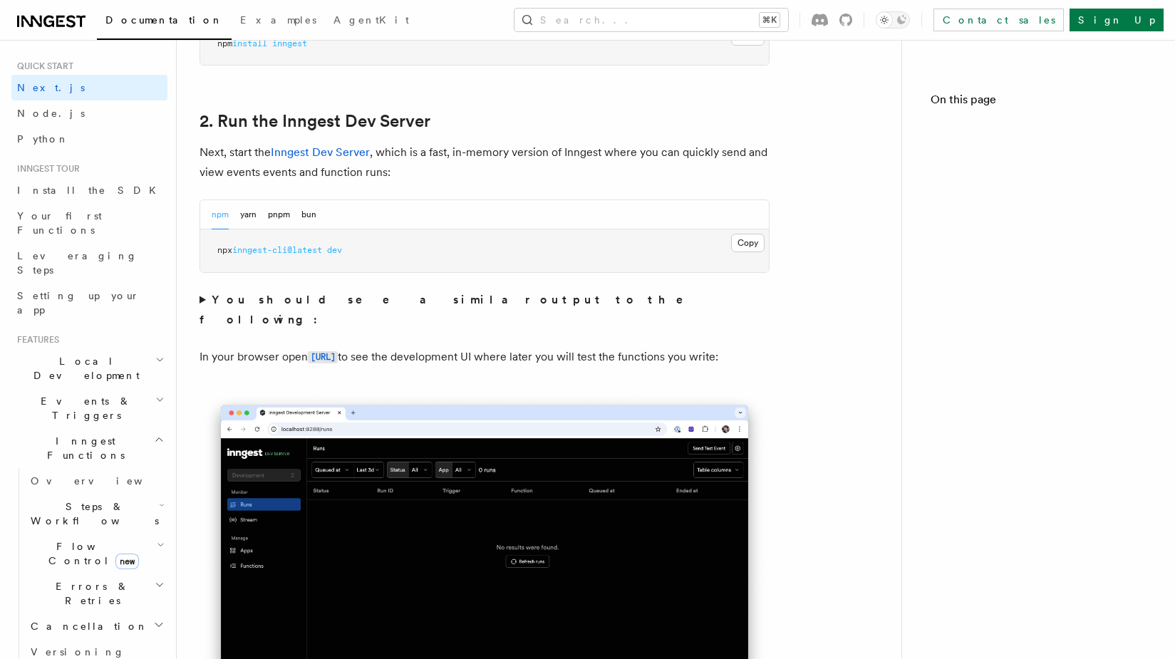
scroll to position [8953, 0]
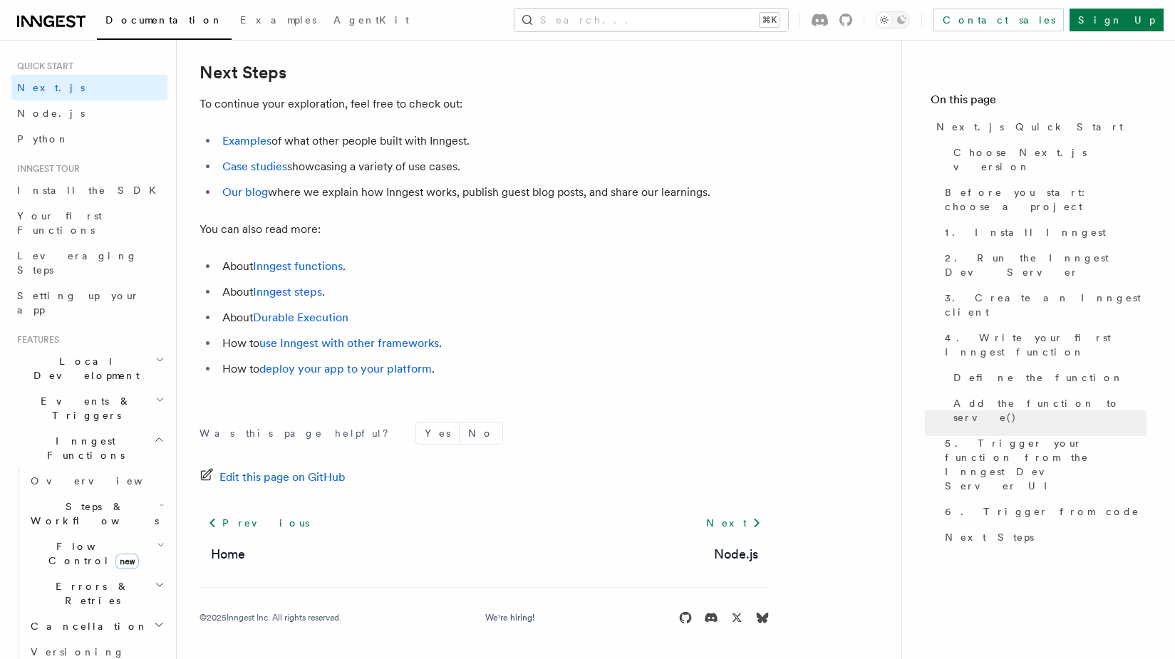
click at [548, 322] on li "About Durable Execution" at bounding box center [494, 318] width 552 height 20
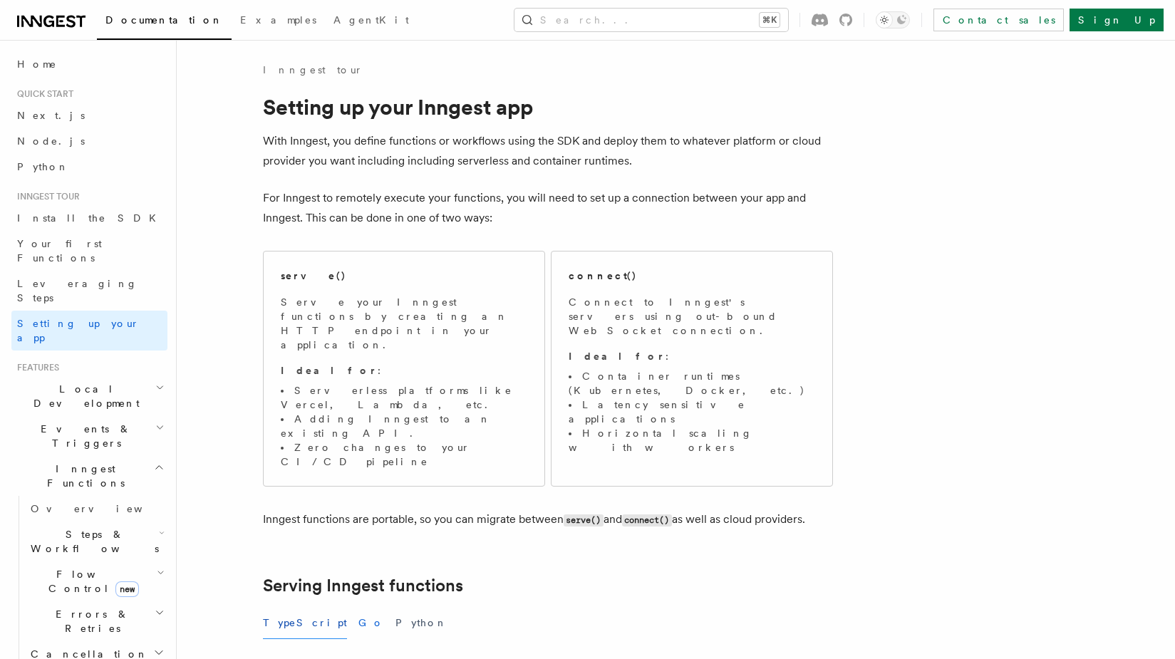
click at [358, 607] on button "Go" at bounding box center [371, 623] width 26 height 32
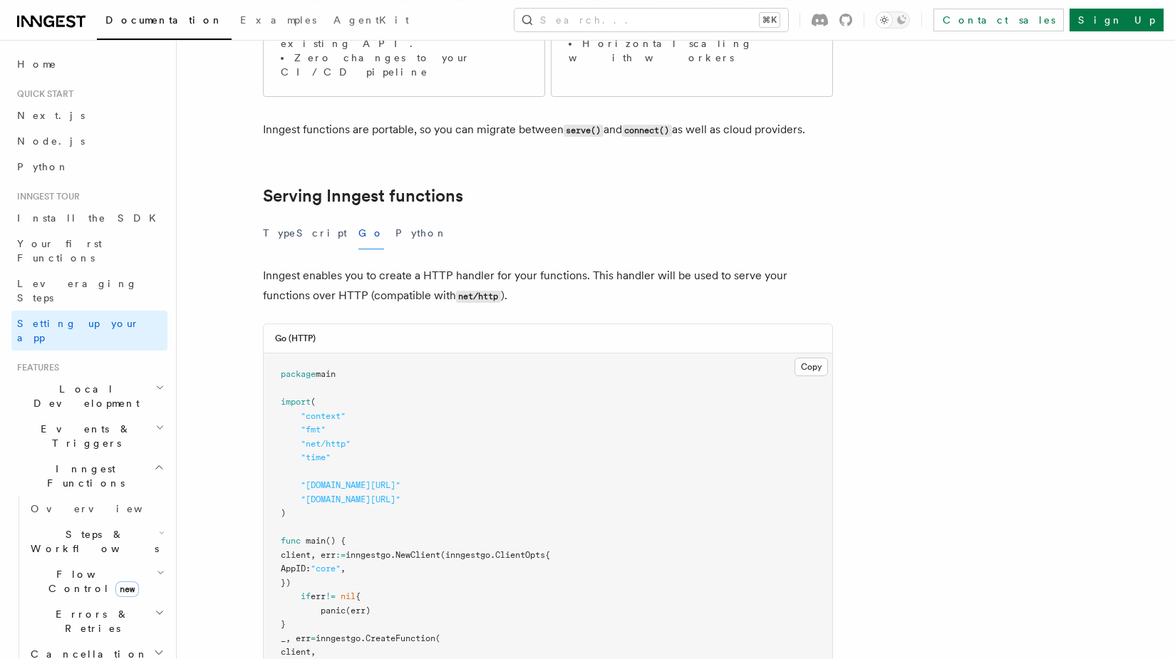
scroll to position [388, 0]
click at [123, 376] on h2 "Local Development" at bounding box center [89, 396] width 156 height 40
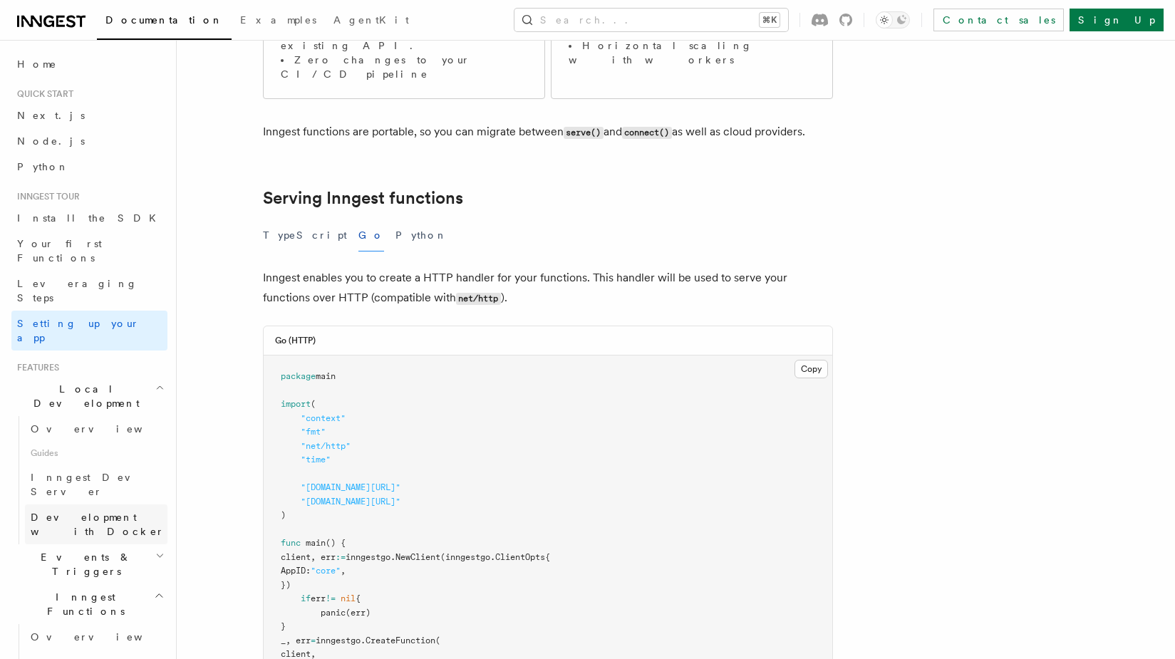
click at [125, 505] on link "Development with Docker" at bounding box center [96, 525] width 143 height 40
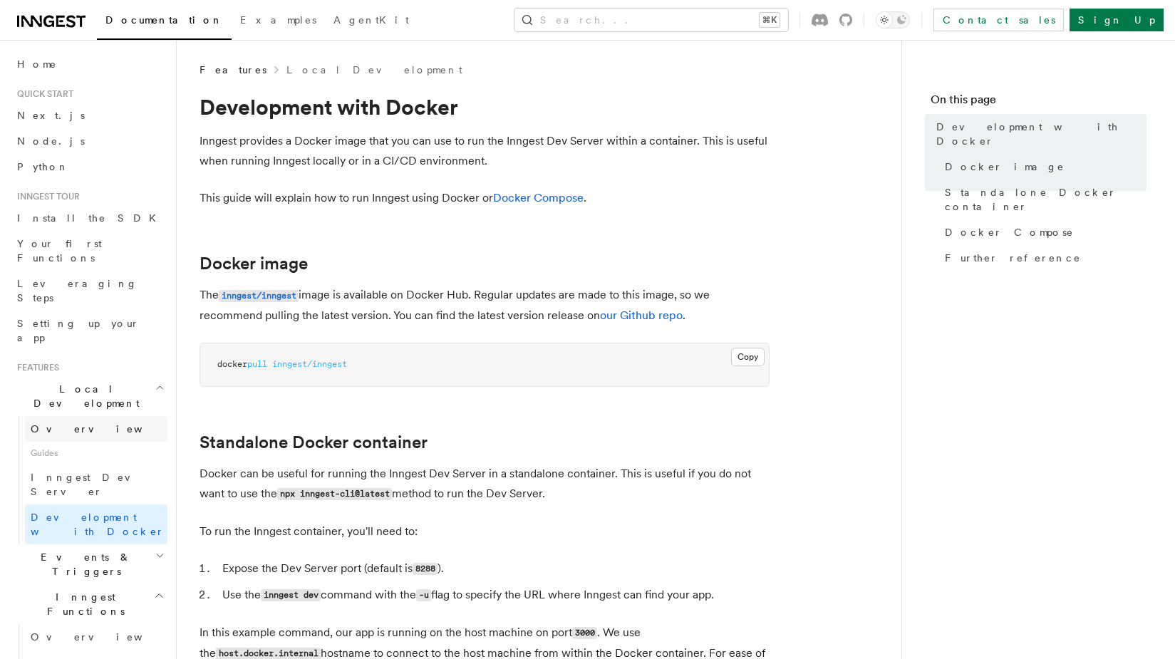
click at [118, 416] on link "Overview" at bounding box center [96, 429] width 143 height 26
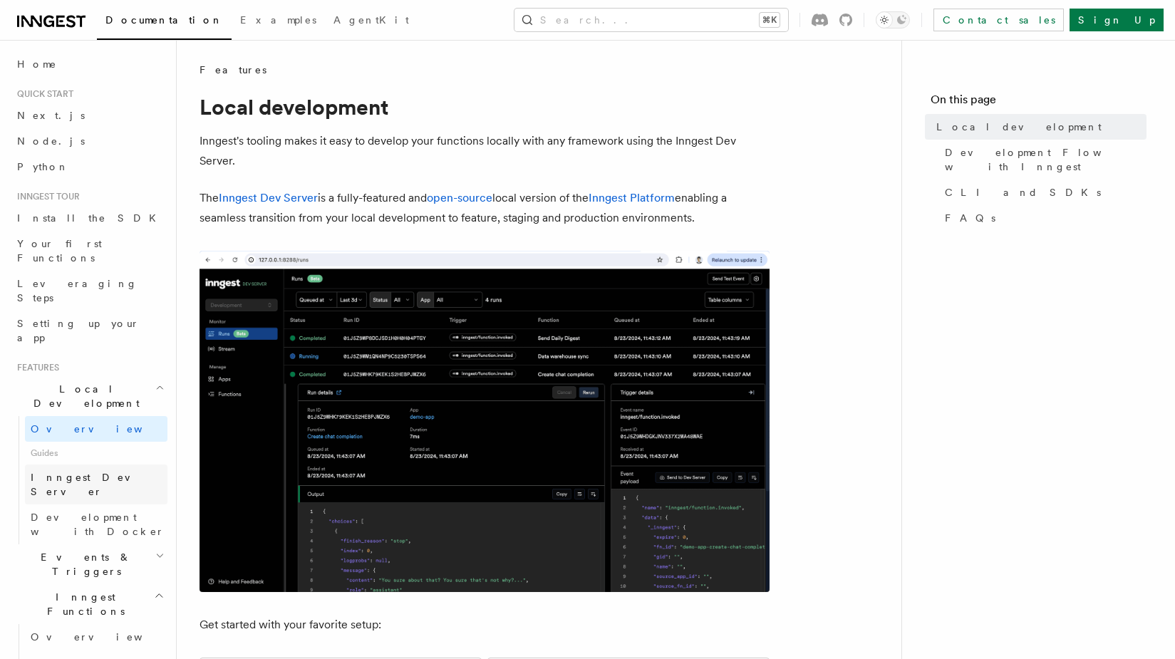
click at [96, 465] on link "Inngest Dev Server" at bounding box center [96, 485] width 143 height 40
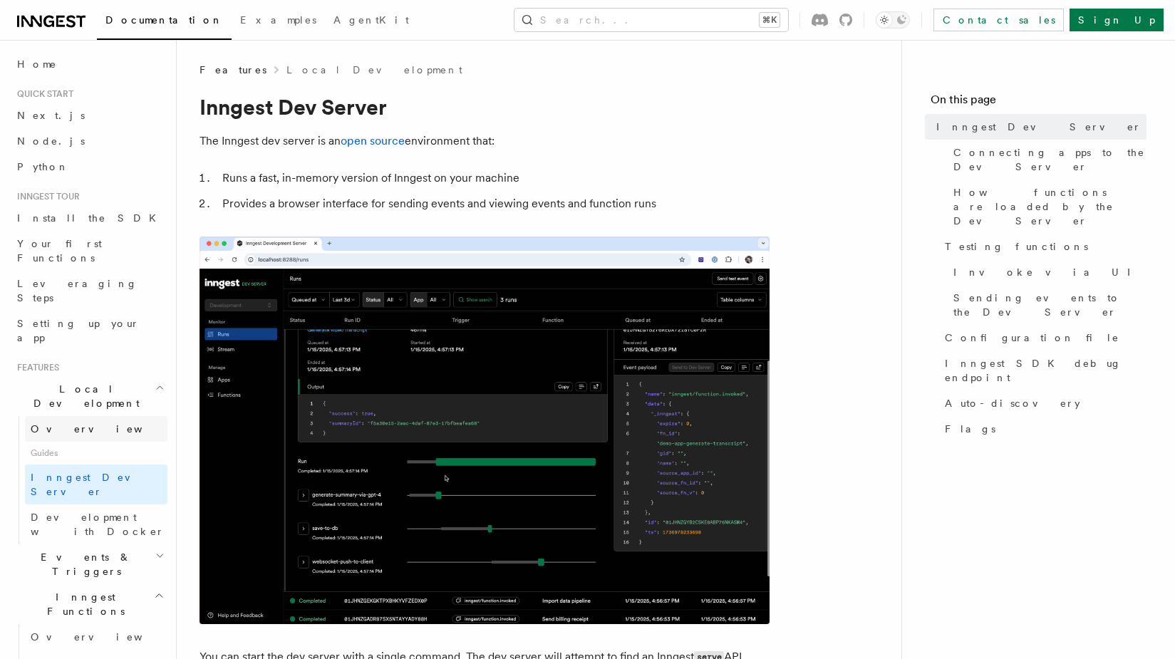
click at [100, 416] on link "Overview" at bounding box center [96, 429] width 143 height 26
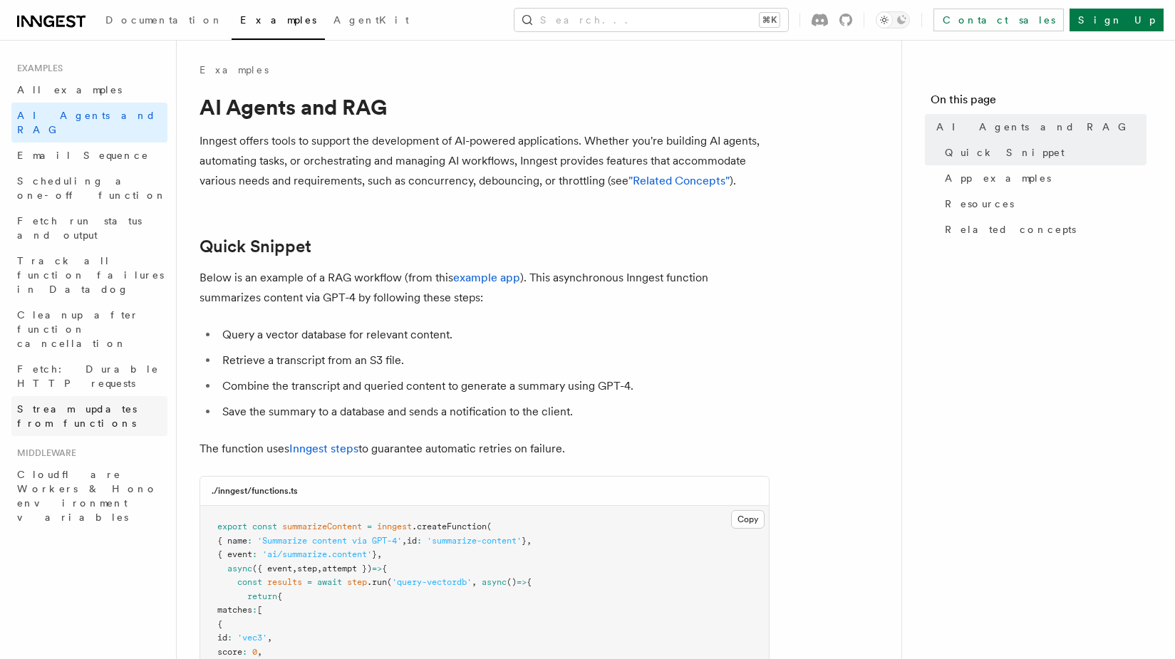
click at [136, 403] on span "Stream updates from functions" at bounding box center [77, 416] width 120 height 26
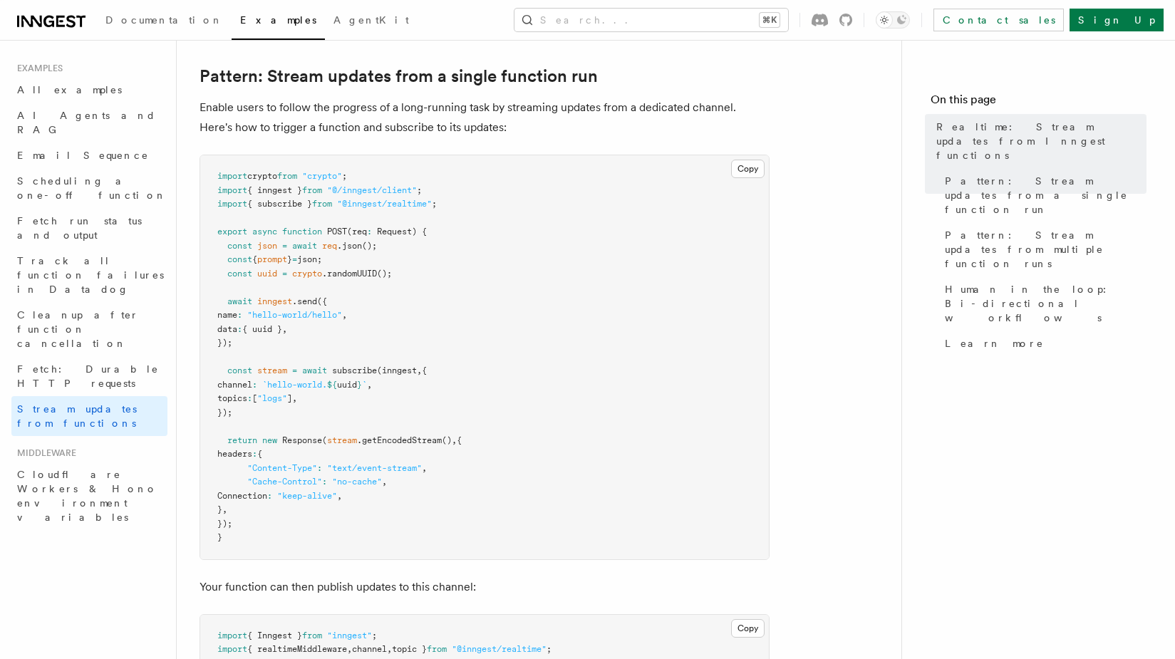
scroll to position [171, 0]
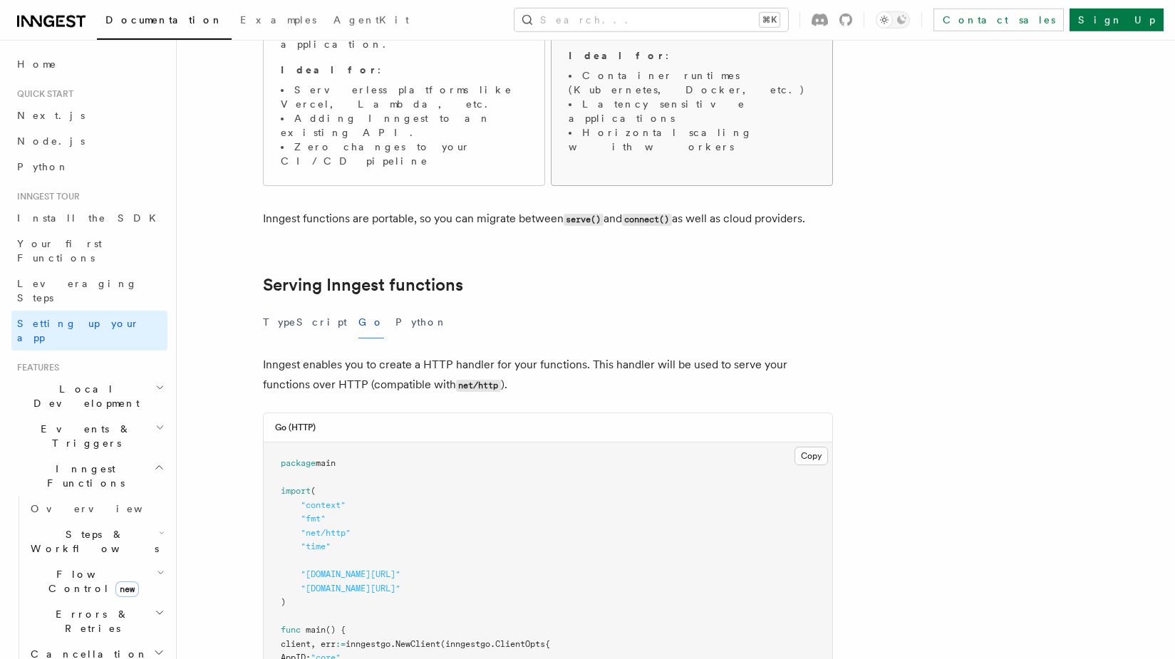
scroll to position [342, 0]
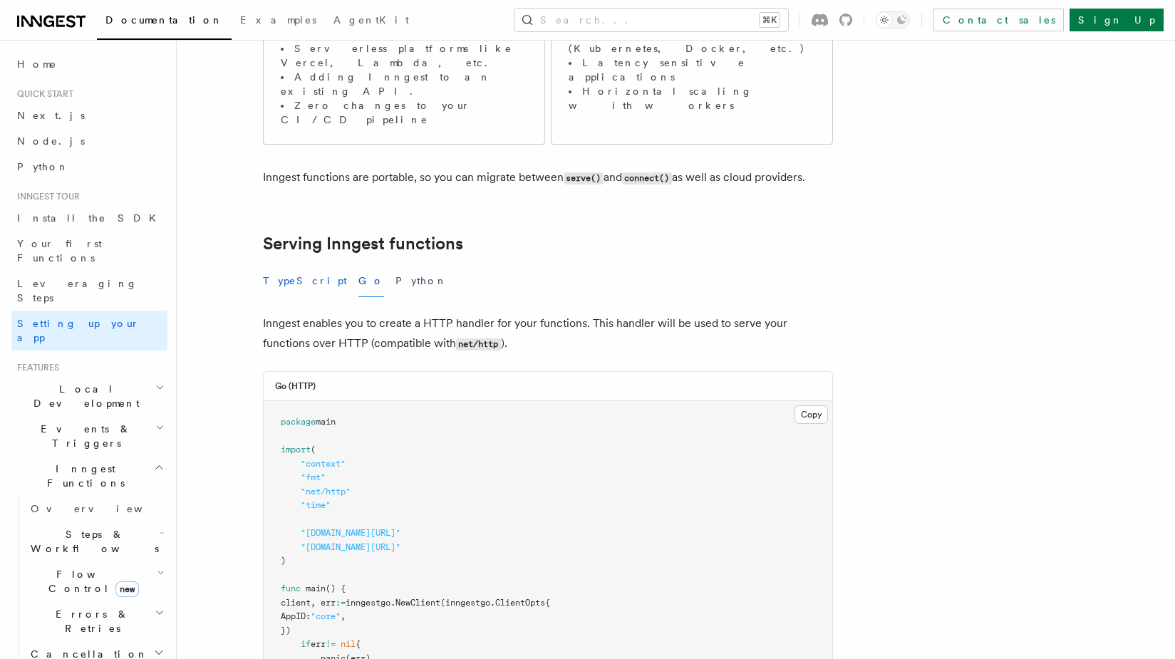
click at [276, 265] on button "TypeScript" at bounding box center [305, 281] width 84 height 32
